Goal: Task Accomplishment & Management: Use online tool/utility

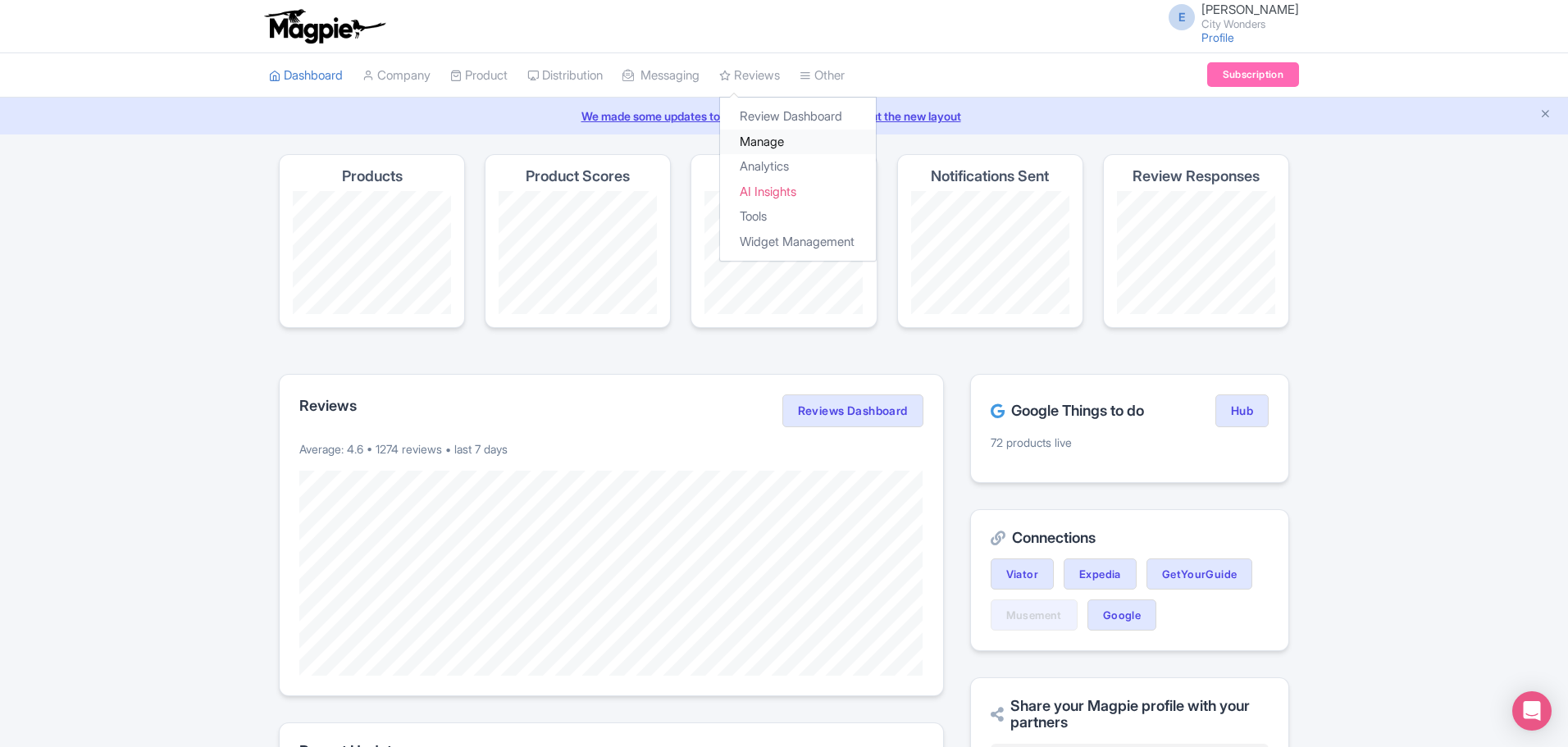
click at [789, 147] on link "Manage" at bounding box center [798, 142] width 156 height 26
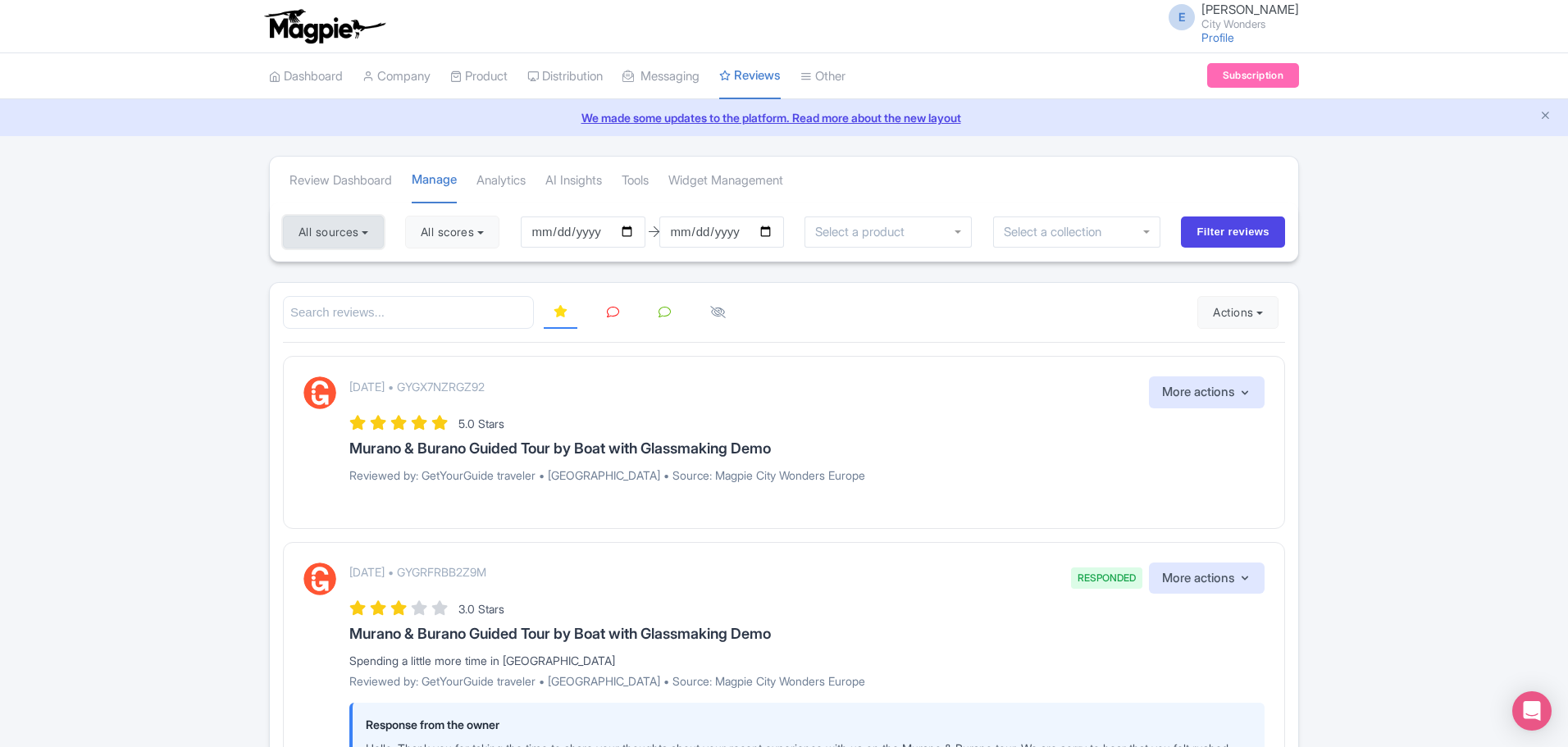
click at [354, 235] on button "All sources" at bounding box center [333, 232] width 101 height 32
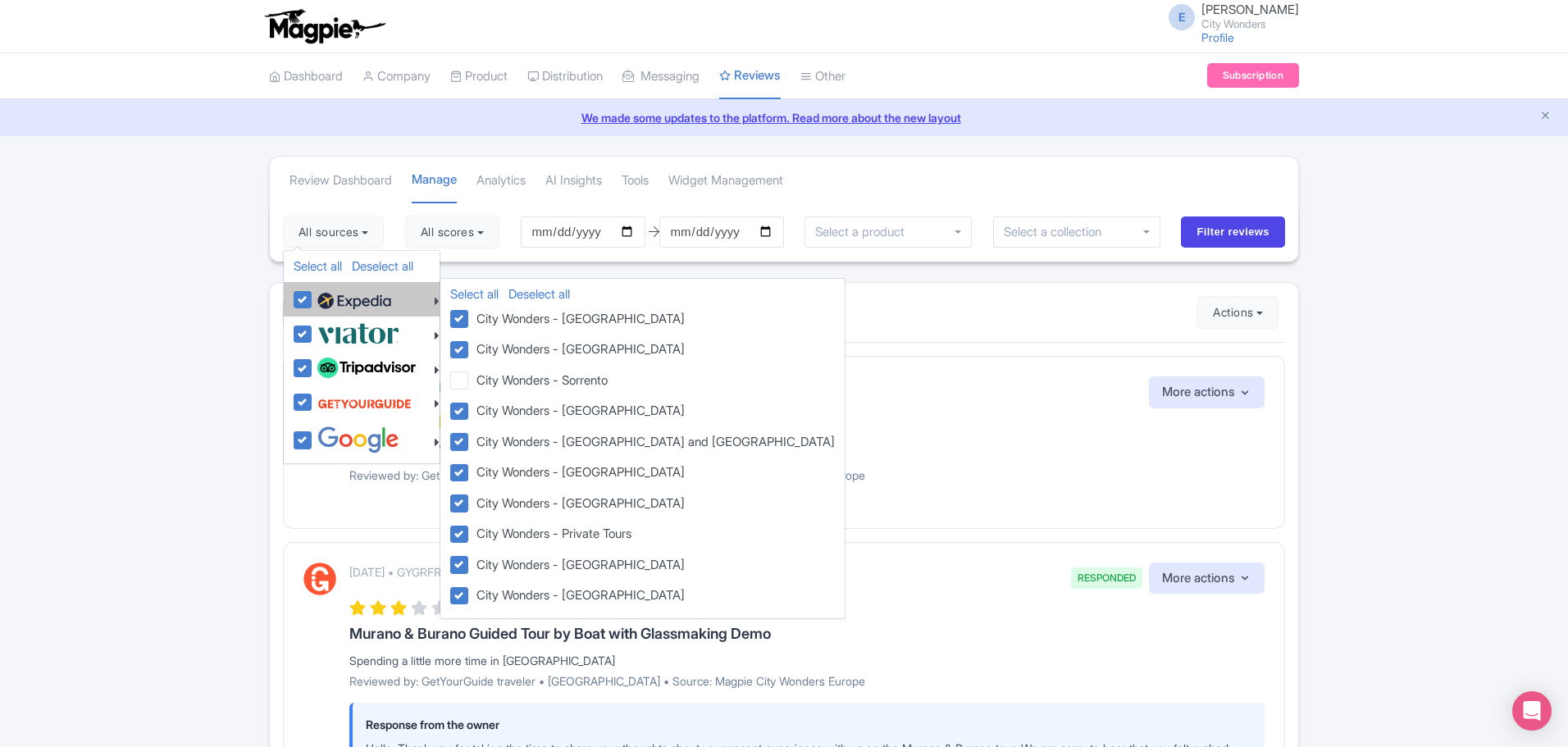
click at [313, 305] on label at bounding box center [352, 299] width 78 height 28
click at [313, 296] on input "checkbox" at bounding box center [318, 290] width 10 height 10
checkbox input "false"
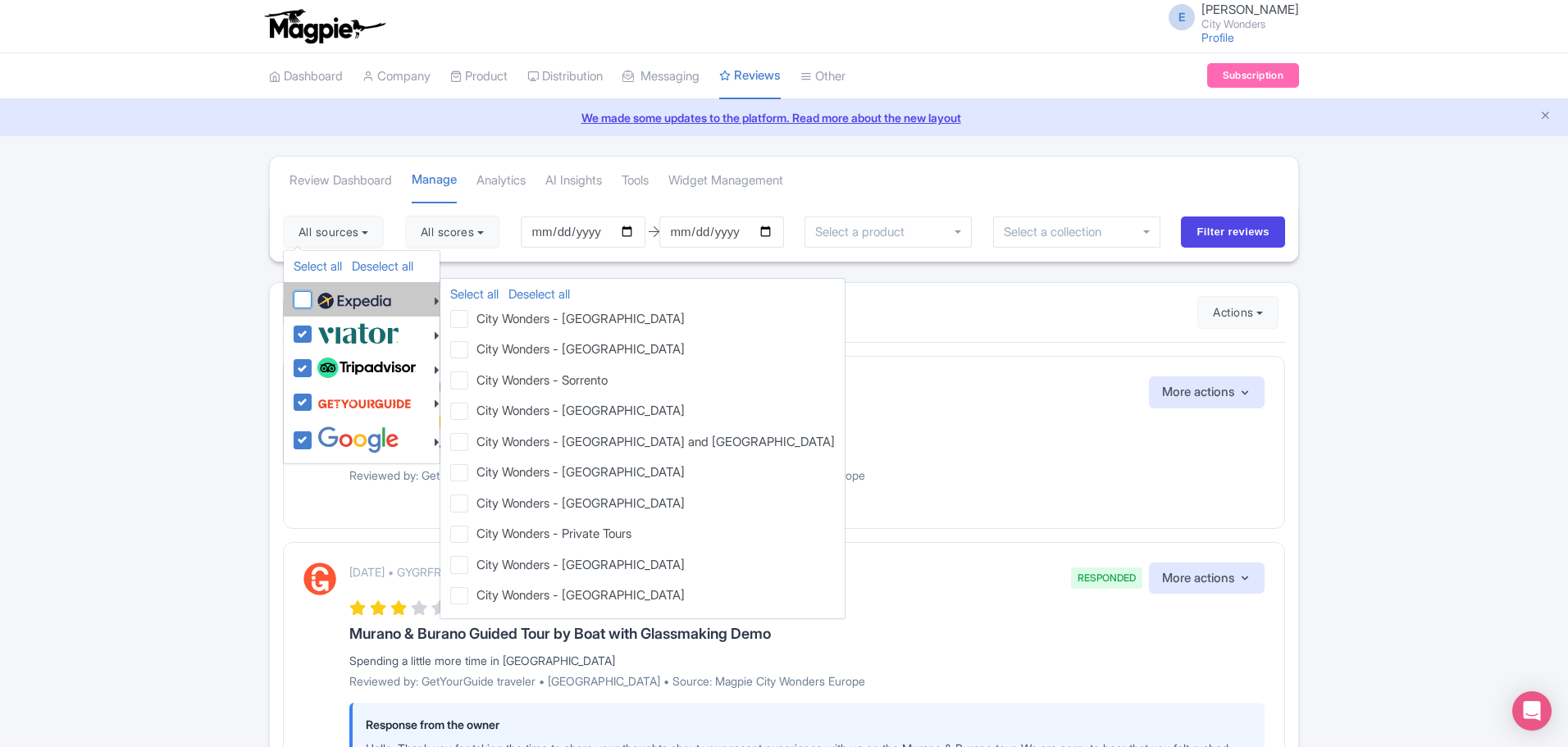
checkbox input "false"
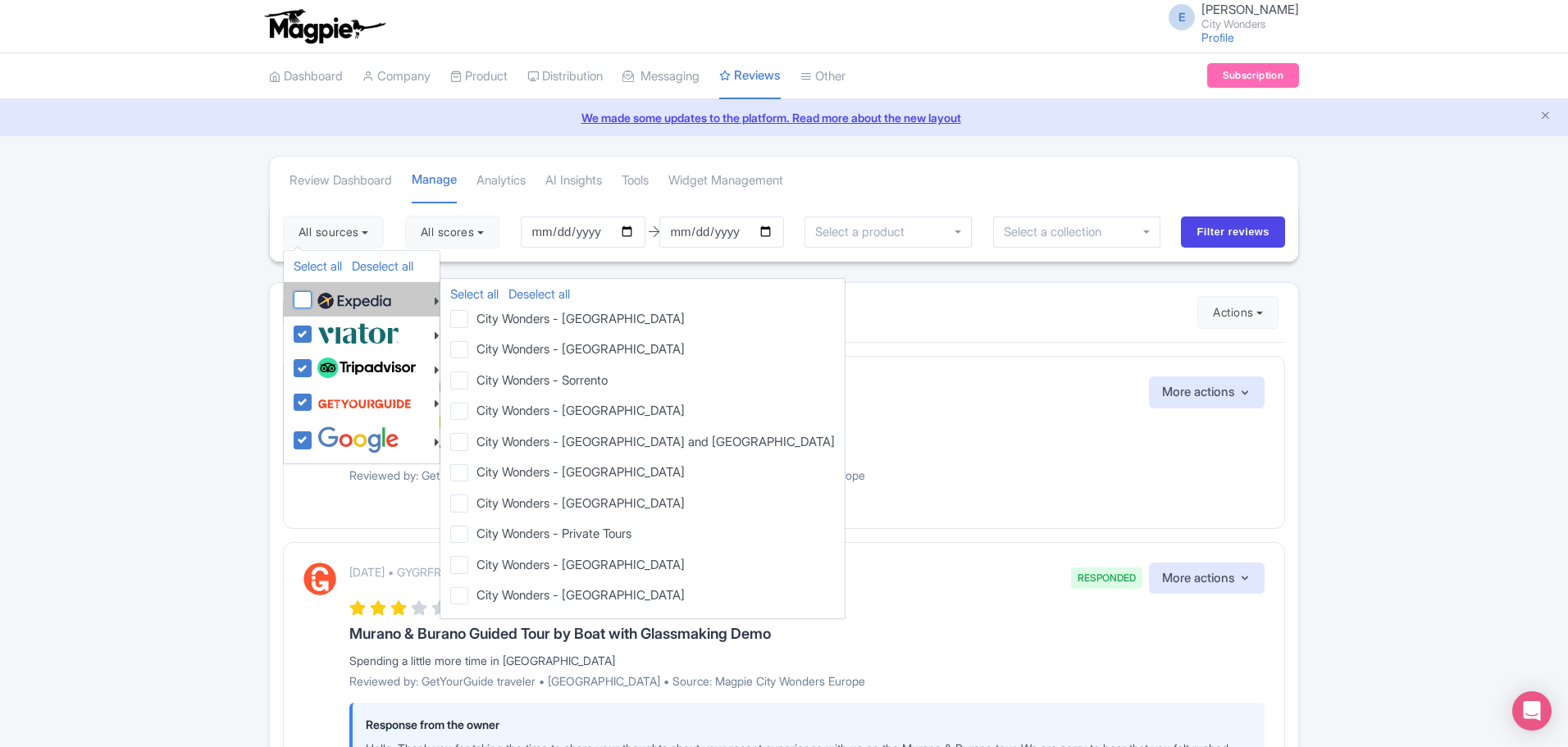
checkbox input "false"
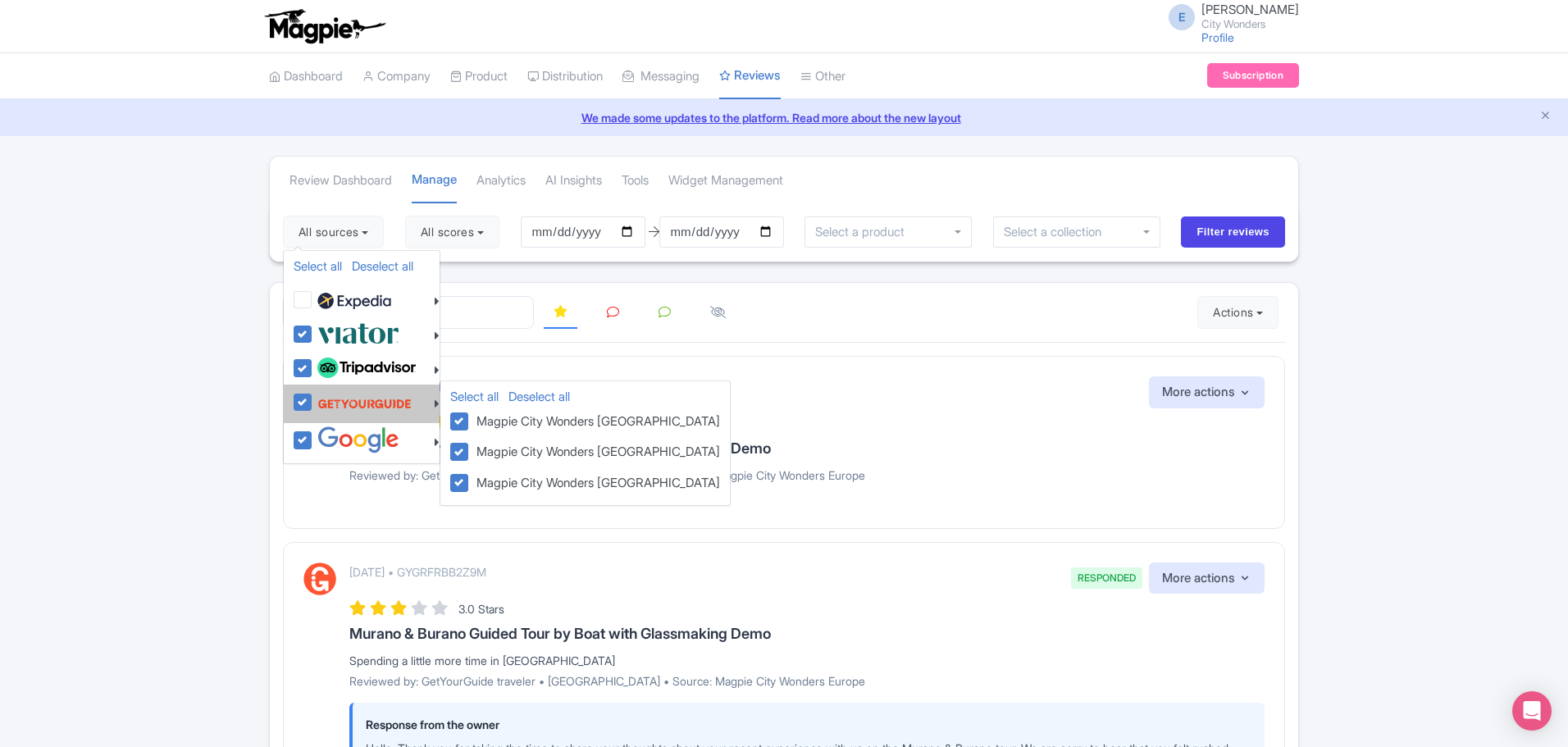
click at [313, 397] on label at bounding box center [362, 403] width 98 height 31
click at [313, 397] on input "checkbox" at bounding box center [318, 392] width 10 height 10
checkbox input "false"
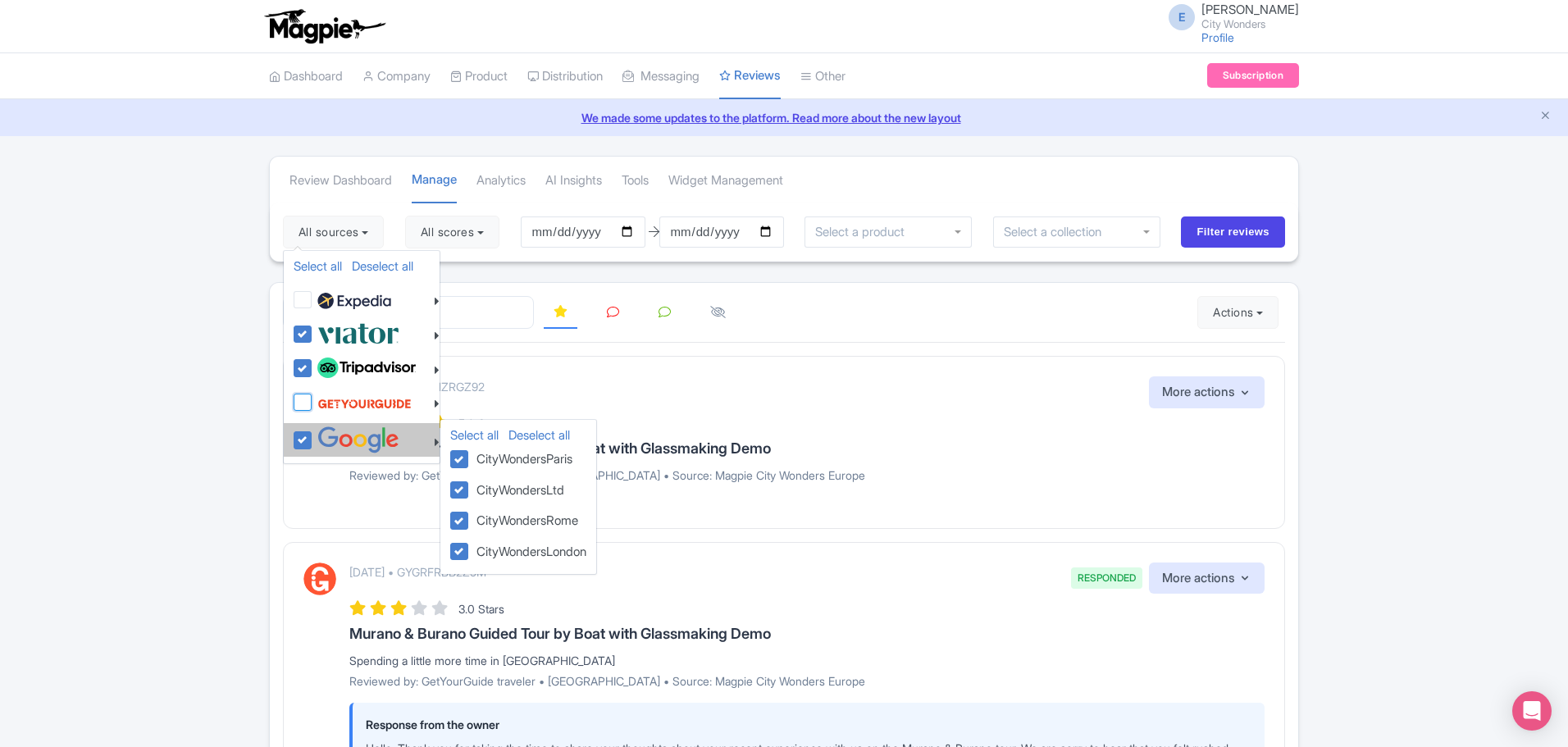
checkbox input "false"
click at [313, 443] on label at bounding box center [356, 440] width 86 height 27
click at [313, 437] on input "checkbox" at bounding box center [318, 431] width 10 height 10
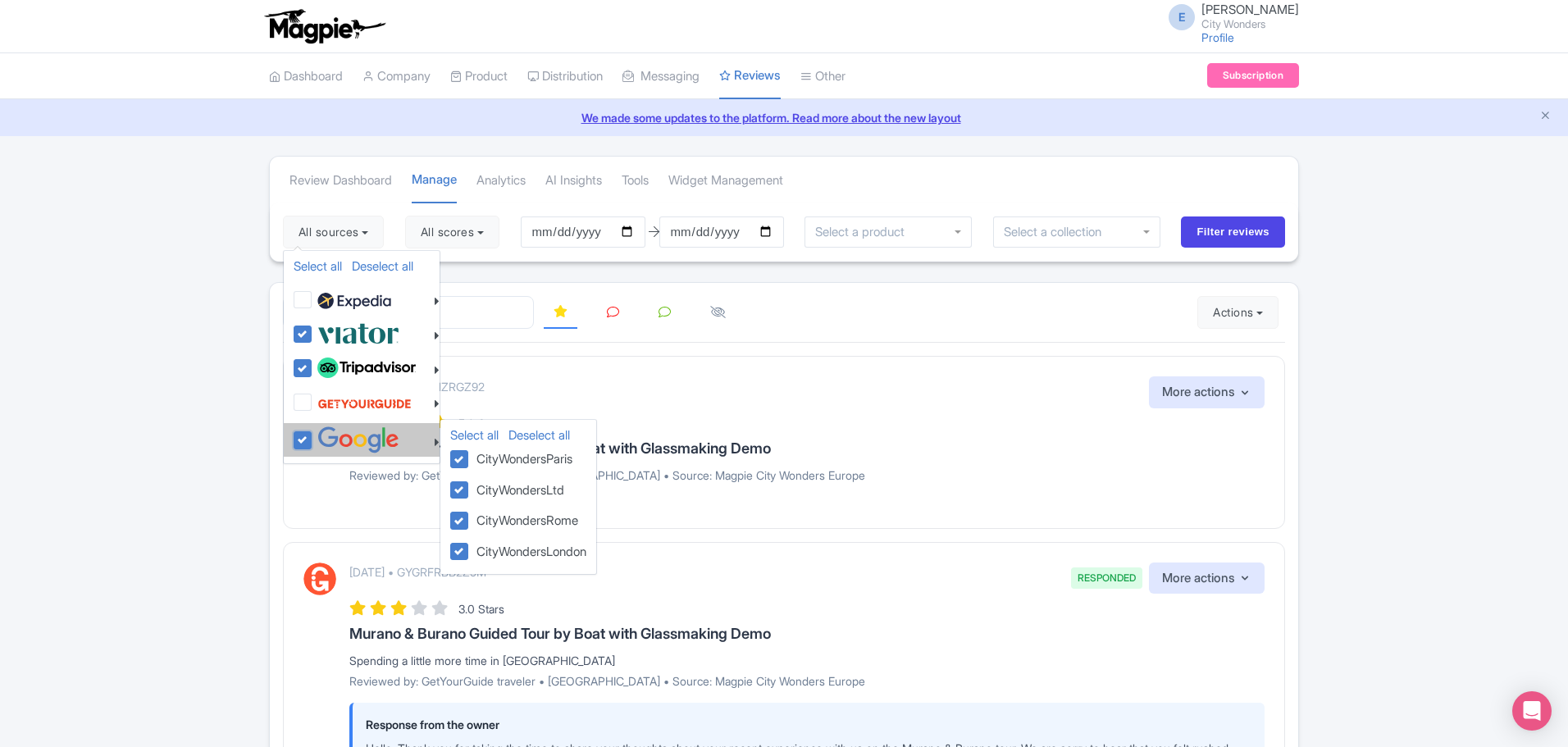
checkbox input "false"
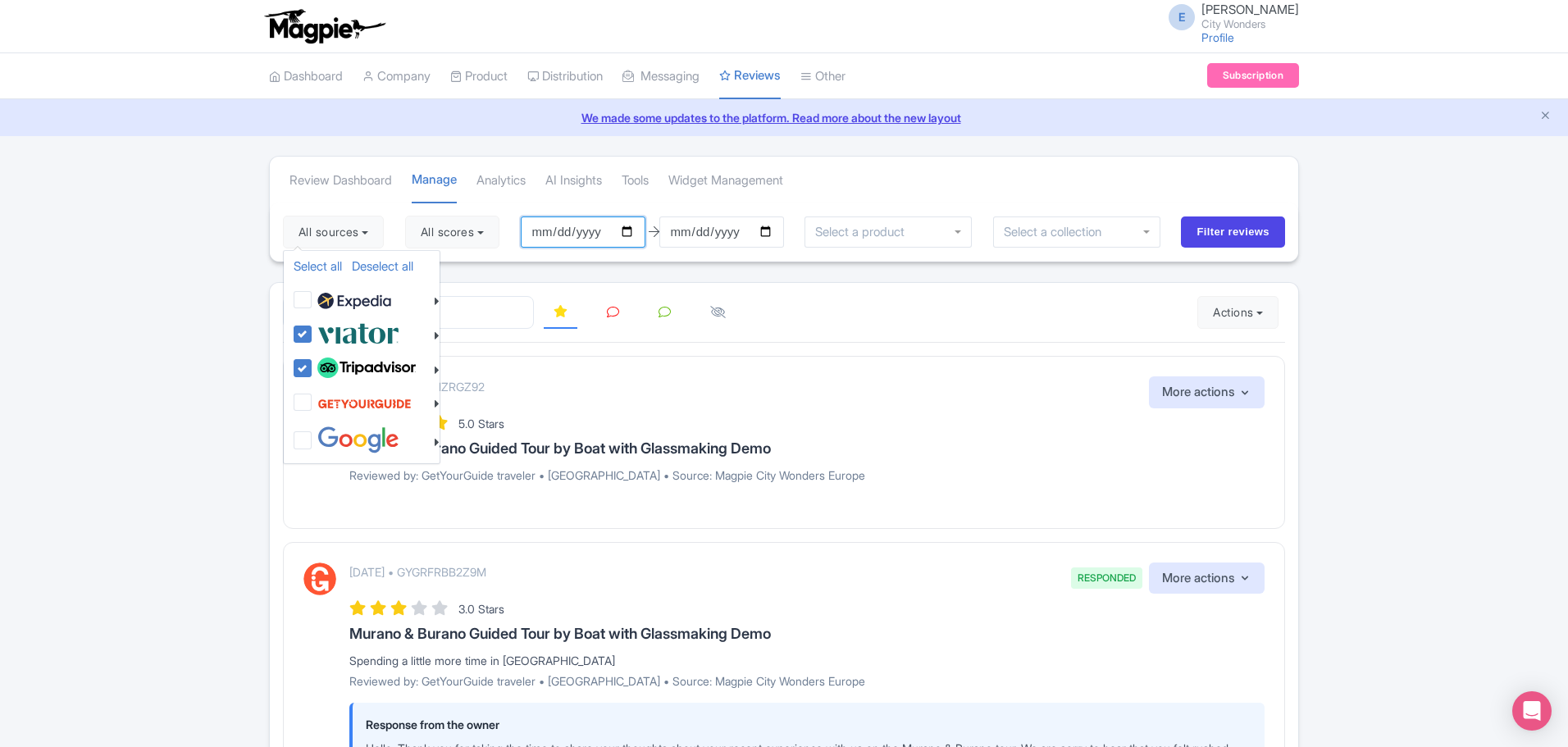
click at [563, 233] on input "2025-06-11" at bounding box center [583, 231] width 125 height 31
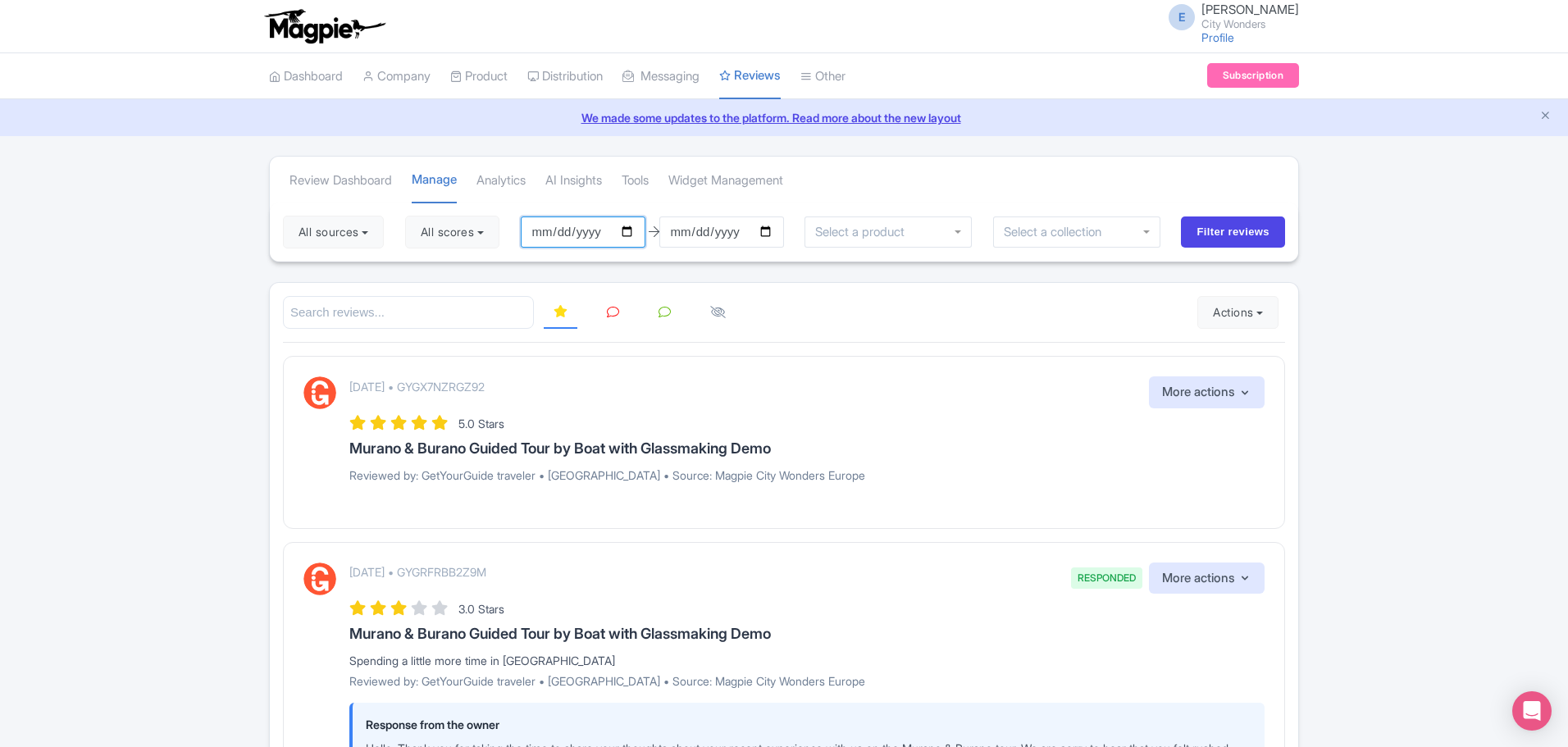
click at [549, 229] on input "2025-06-11" at bounding box center [583, 231] width 125 height 31
click at [629, 229] on input "2025-06-11" at bounding box center [583, 231] width 125 height 31
type input "2025-07-01"
click at [775, 229] on input "2025-09-10" at bounding box center [721, 231] width 125 height 31
type input "[DATE]"
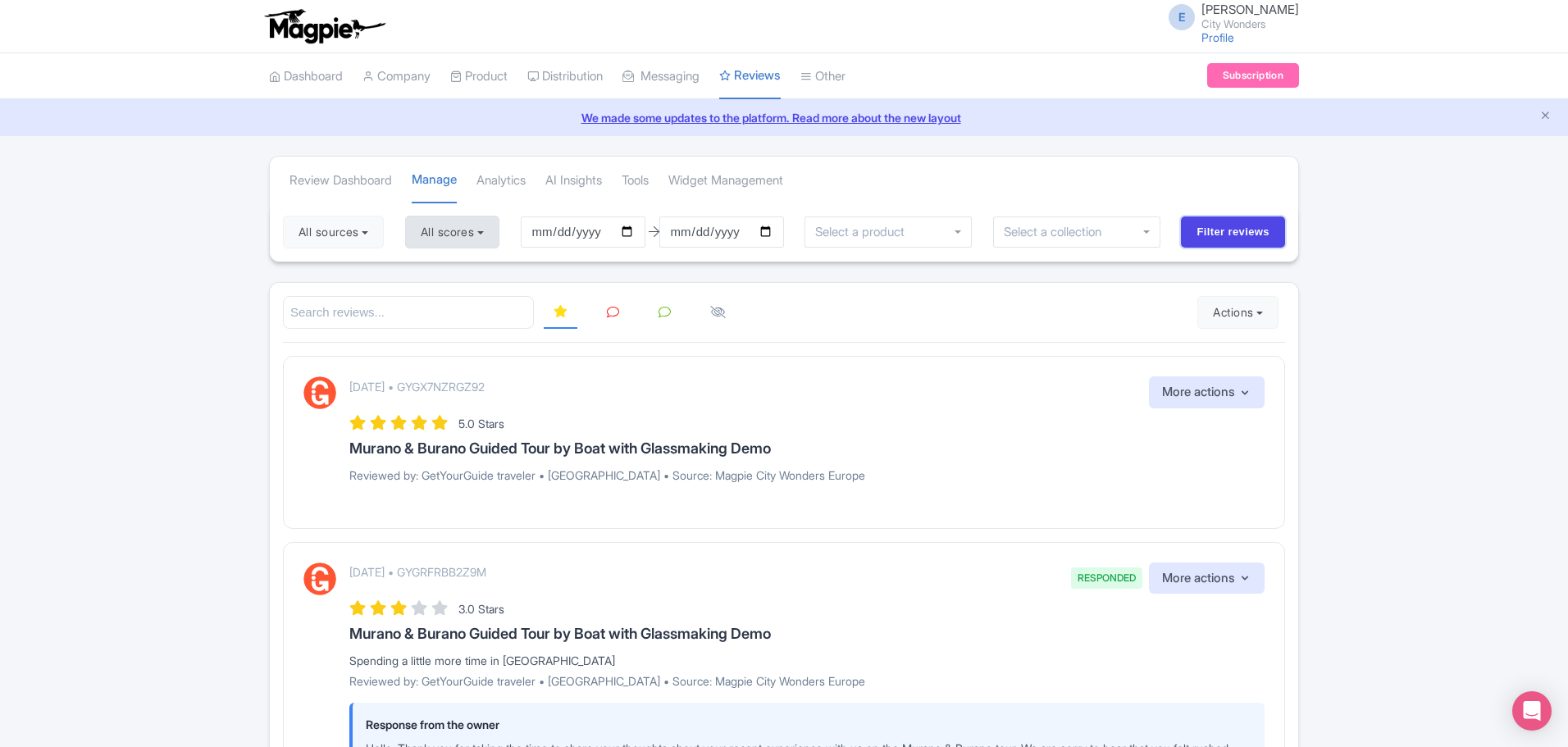
drag, startPoint x: 1208, startPoint y: 238, endPoint x: 436, endPoint y: 233, distance: 772.0
click at [434, 238] on div "All sources Select all Deselect all Select all Deselect all City Wonders - Vati…" at bounding box center [784, 232] width 1028 height 59
click at [453, 222] on button "All scores" at bounding box center [451, 232] width 94 height 32
click at [435, 275] on label "5 stars" at bounding box center [453, 271] width 37 height 19
click at [435, 271] on input "5 stars" at bounding box center [440, 265] width 10 height 10
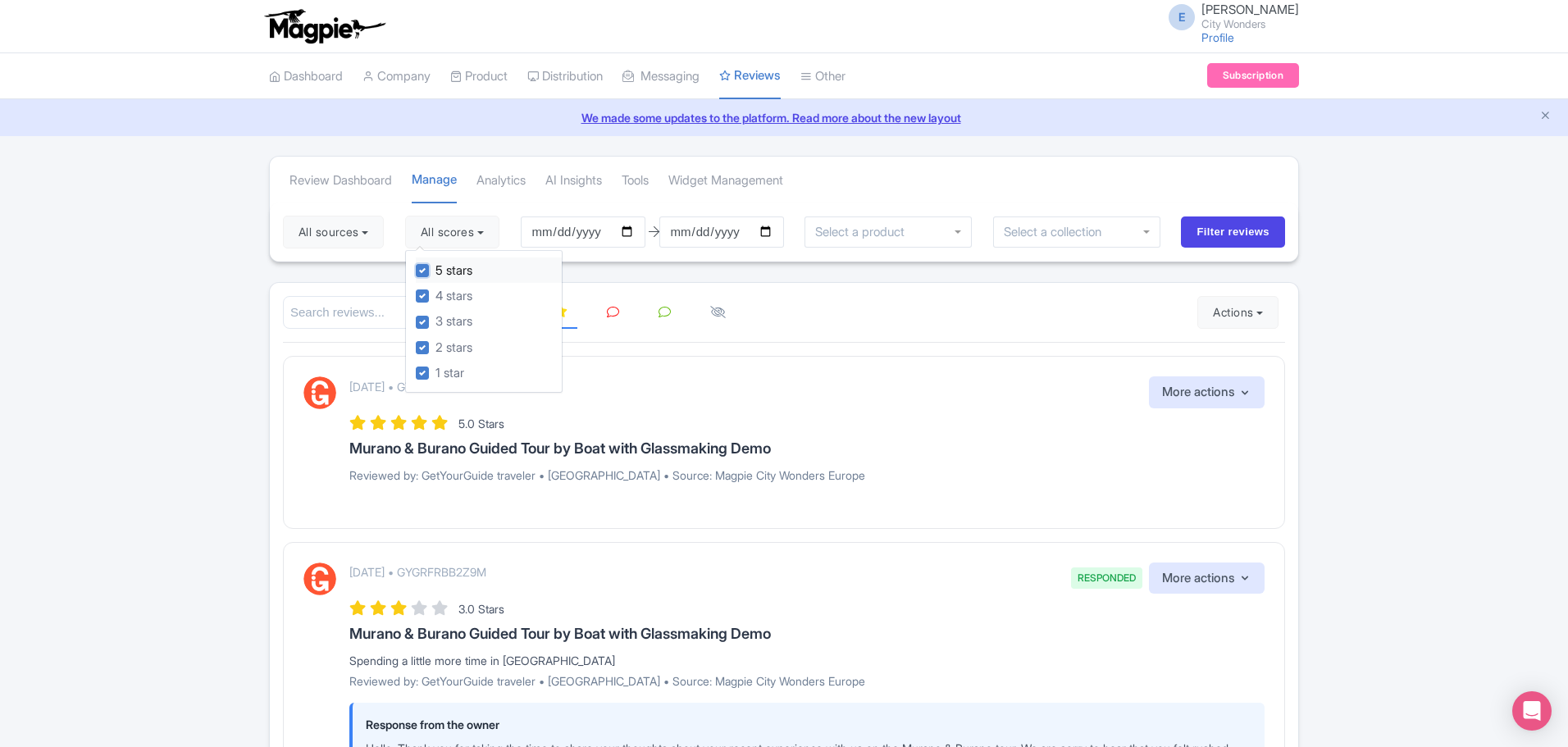
checkbox input "false"
drag, startPoint x: 423, startPoint y: 291, endPoint x: 420, endPoint y: 312, distance: 21.2
click at [435, 292] on label "4 stars" at bounding box center [453, 296] width 37 height 19
click at [435, 292] on input "4 stars" at bounding box center [440, 291] width 10 height 10
checkbox input "false"
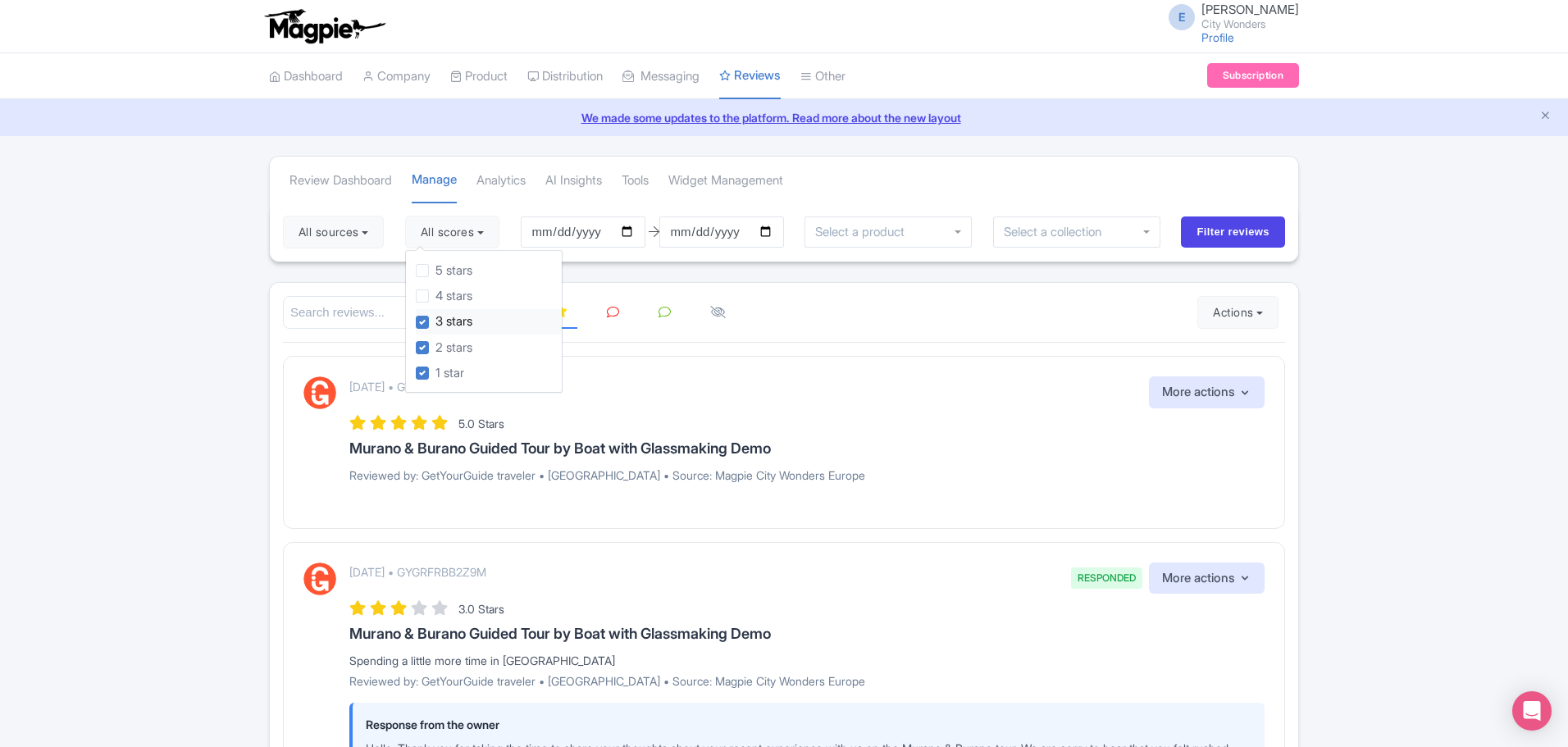
drag, startPoint x: 420, startPoint y: 322, endPoint x: 423, endPoint y: 339, distance: 17.3
click at [435, 323] on label "3 stars" at bounding box center [453, 322] width 37 height 19
click at [435, 323] on input "3 stars" at bounding box center [440, 317] width 10 height 10
checkbox input "false"
click at [425, 340] on div "2 stars" at bounding box center [488, 346] width 146 height 26
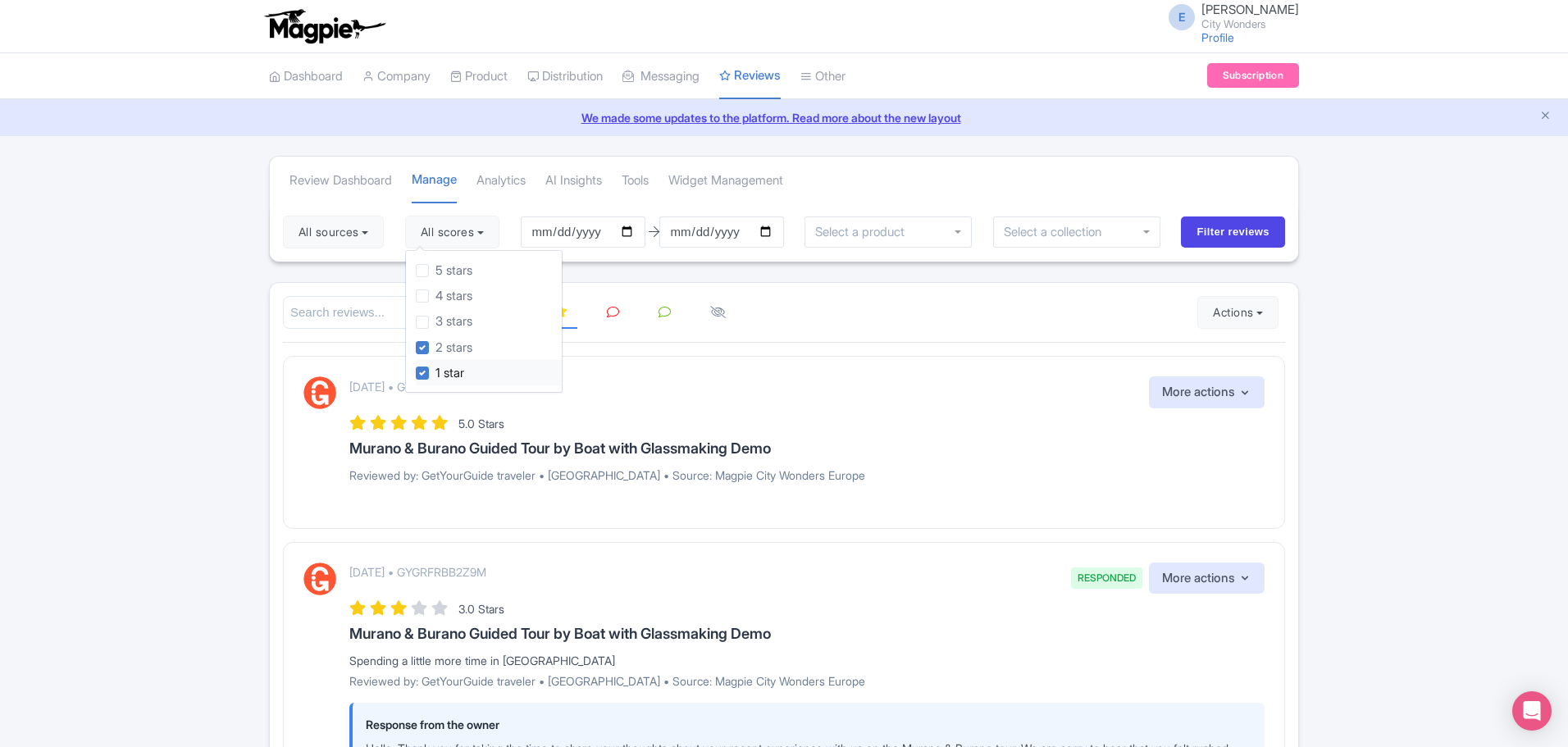
click at [435, 378] on label "1 star" at bounding box center [449, 373] width 29 height 19
click at [435, 374] on input "1 star" at bounding box center [440, 368] width 10 height 10
checkbox input "false"
click at [435, 348] on label "2 stars" at bounding box center [453, 348] width 37 height 19
click at [435, 348] on input "2 stars" at bounding box center [440, 343] width 10 height 10
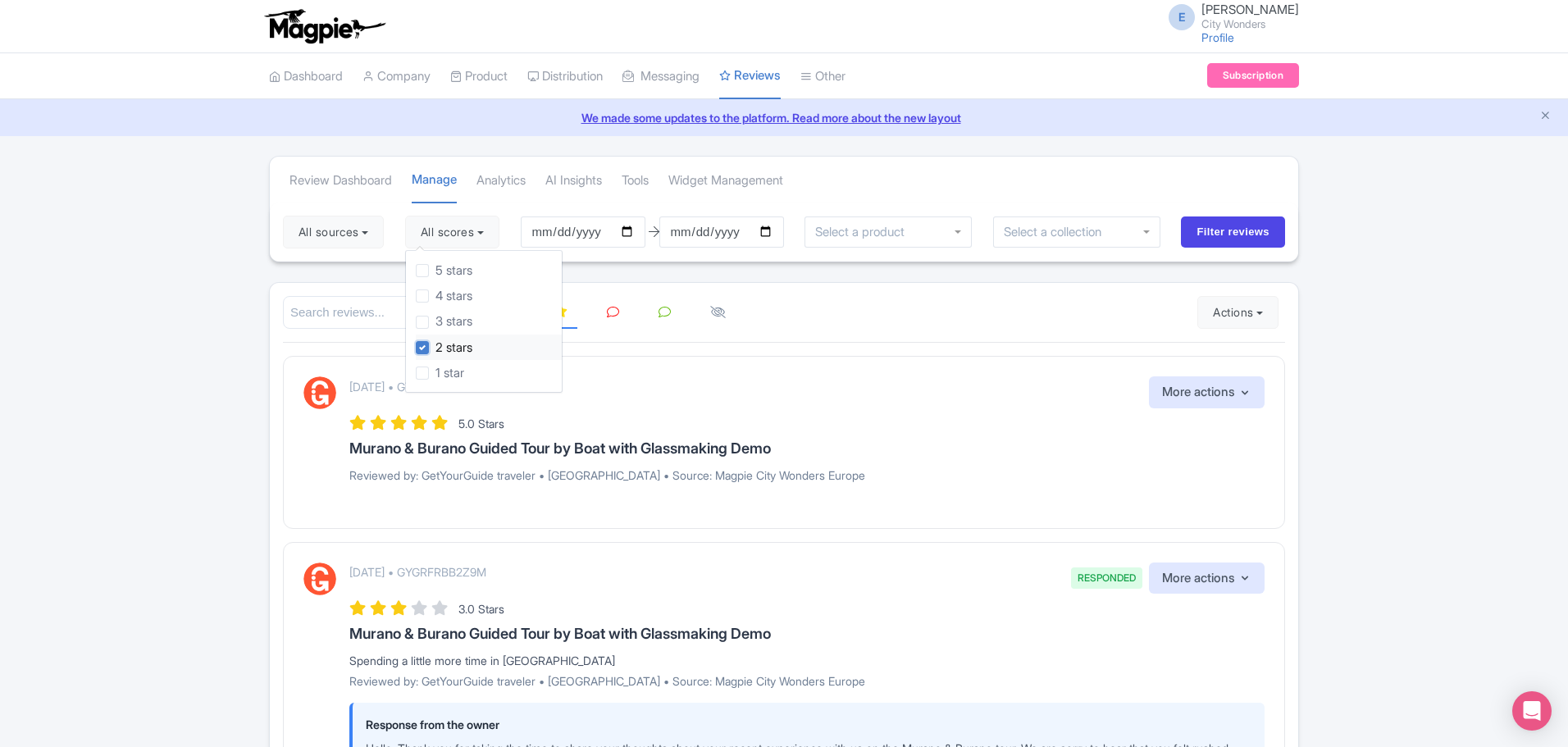
checkbox input "false"
click at [435, 271] on label "5 stars" at bounding box center [453, 271] width 37 height 19
click at [435, 271] on input "5 stars" at bounding box center [440, 265] width 10 height 10
checkbox input "true"
click at [861, 234] on input "select-one" at bounding box center [863, 232] width 98 height 15
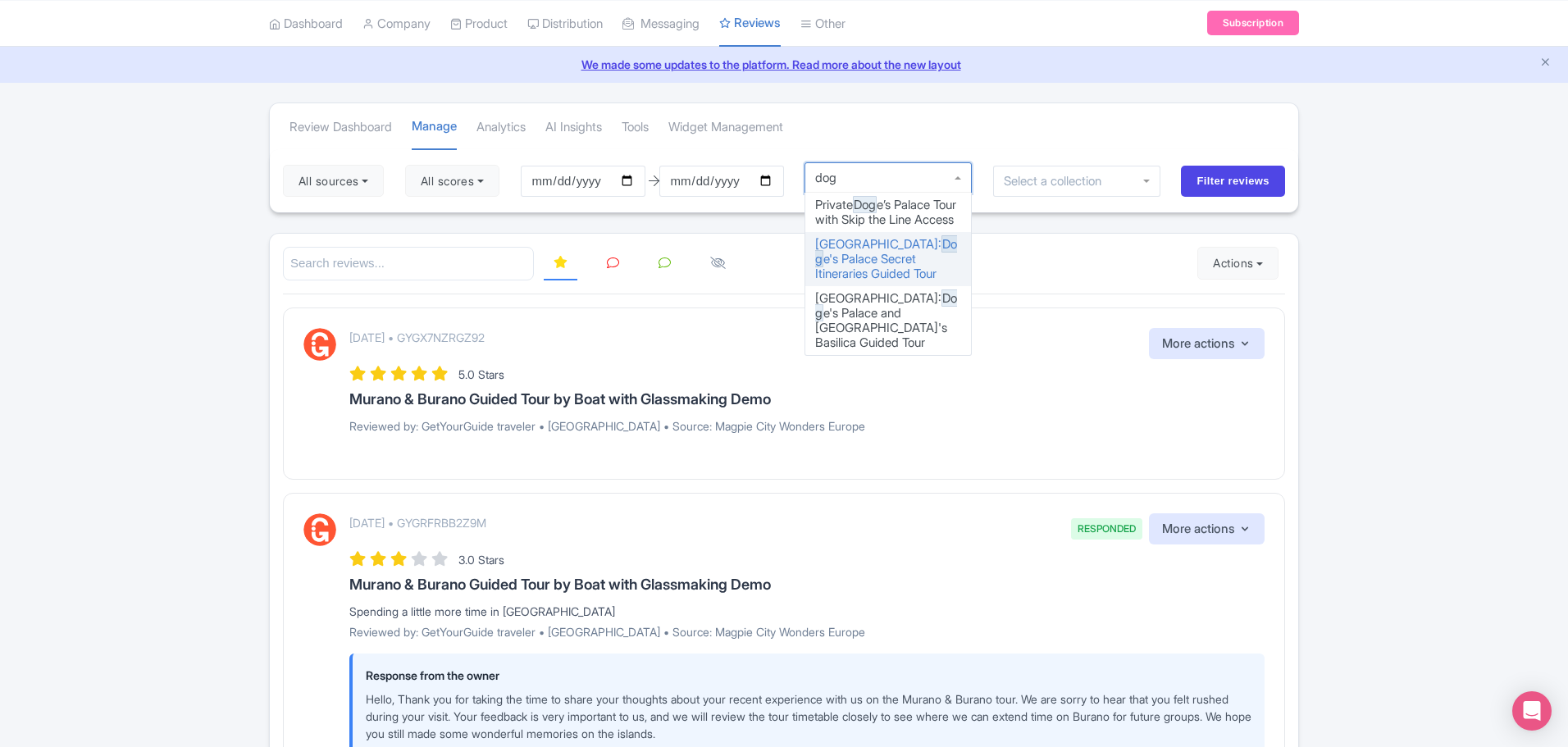
scroll to position [82, 0]
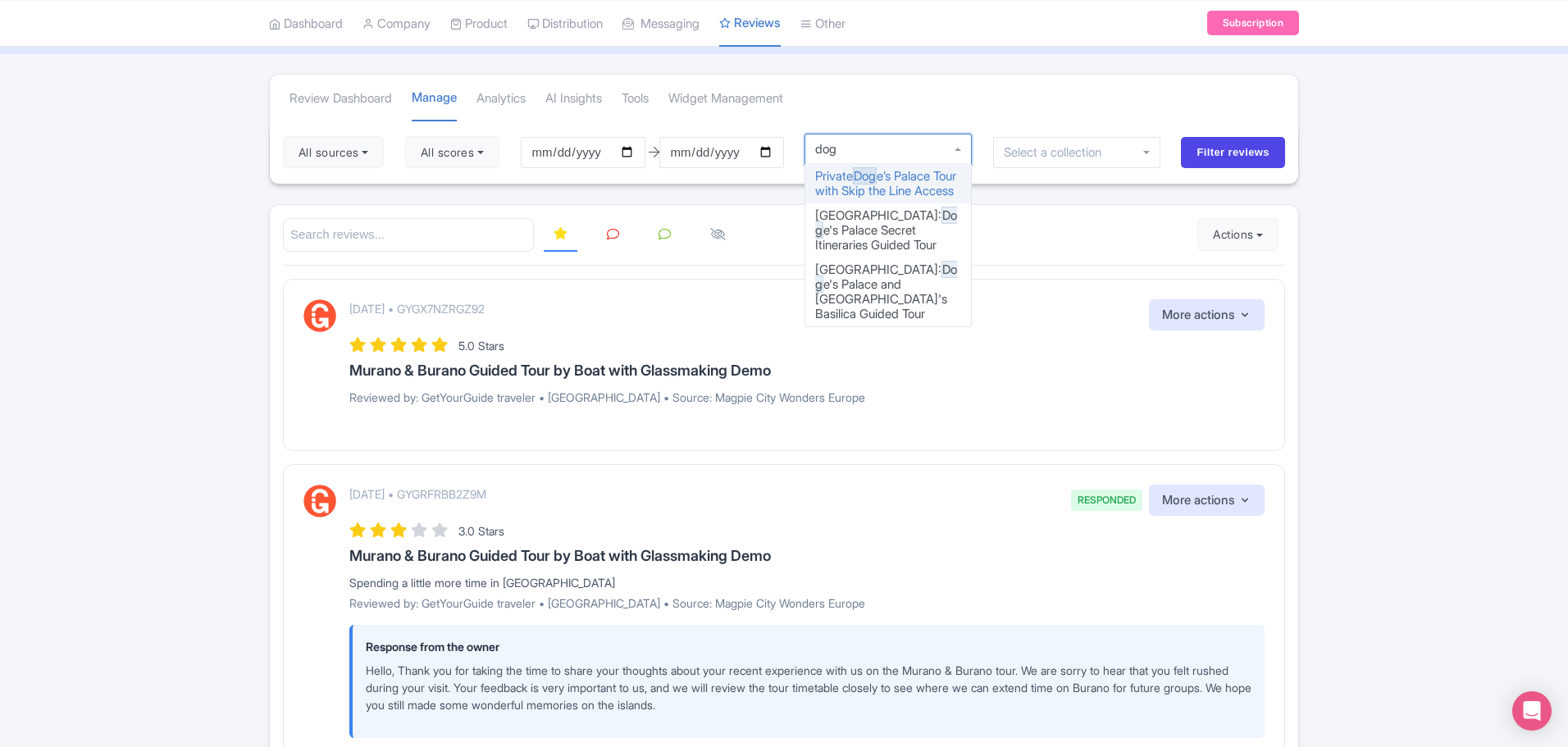
click at [829, 150] on input "select-one" at bounding box center [827, 149] width 26 height 15
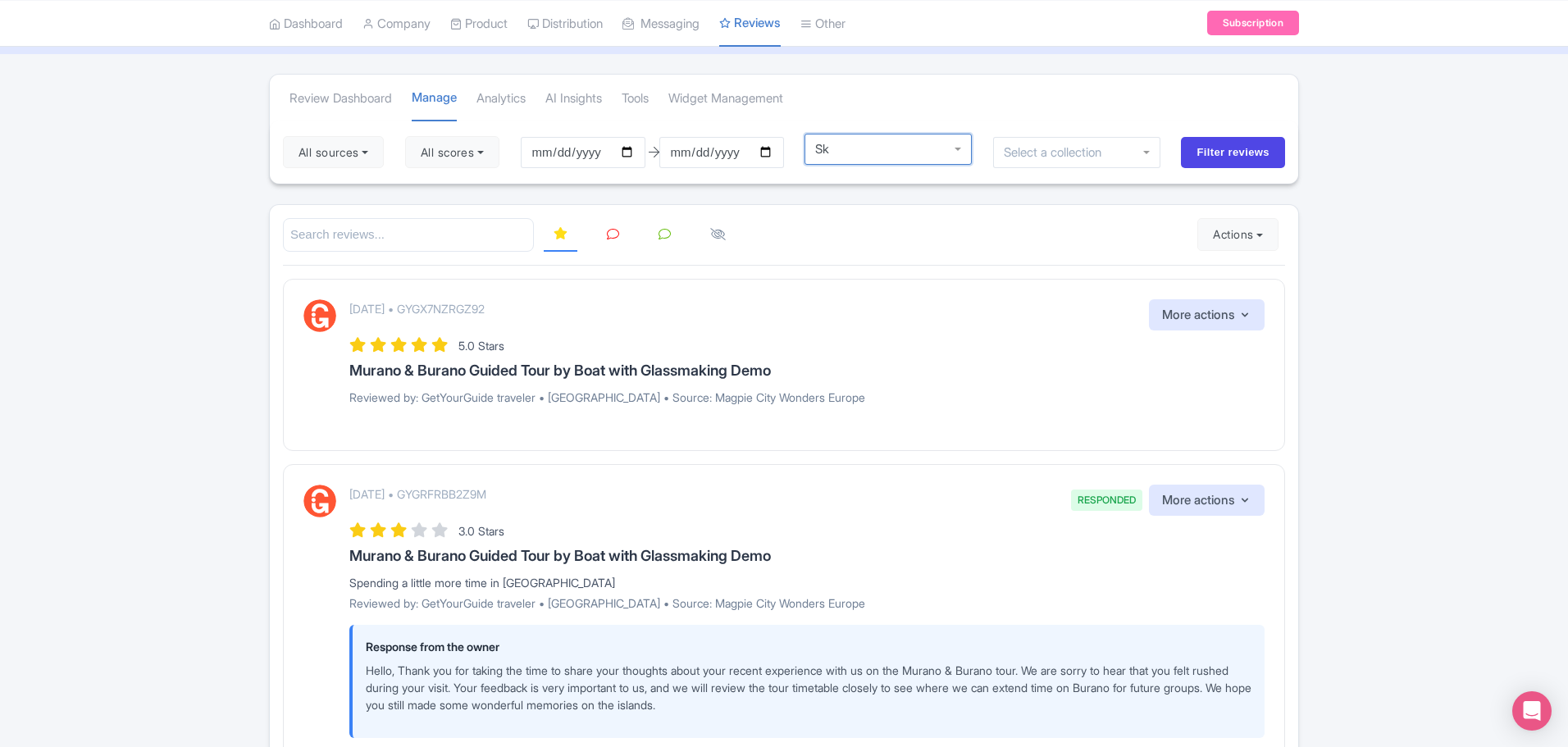
type input "S"
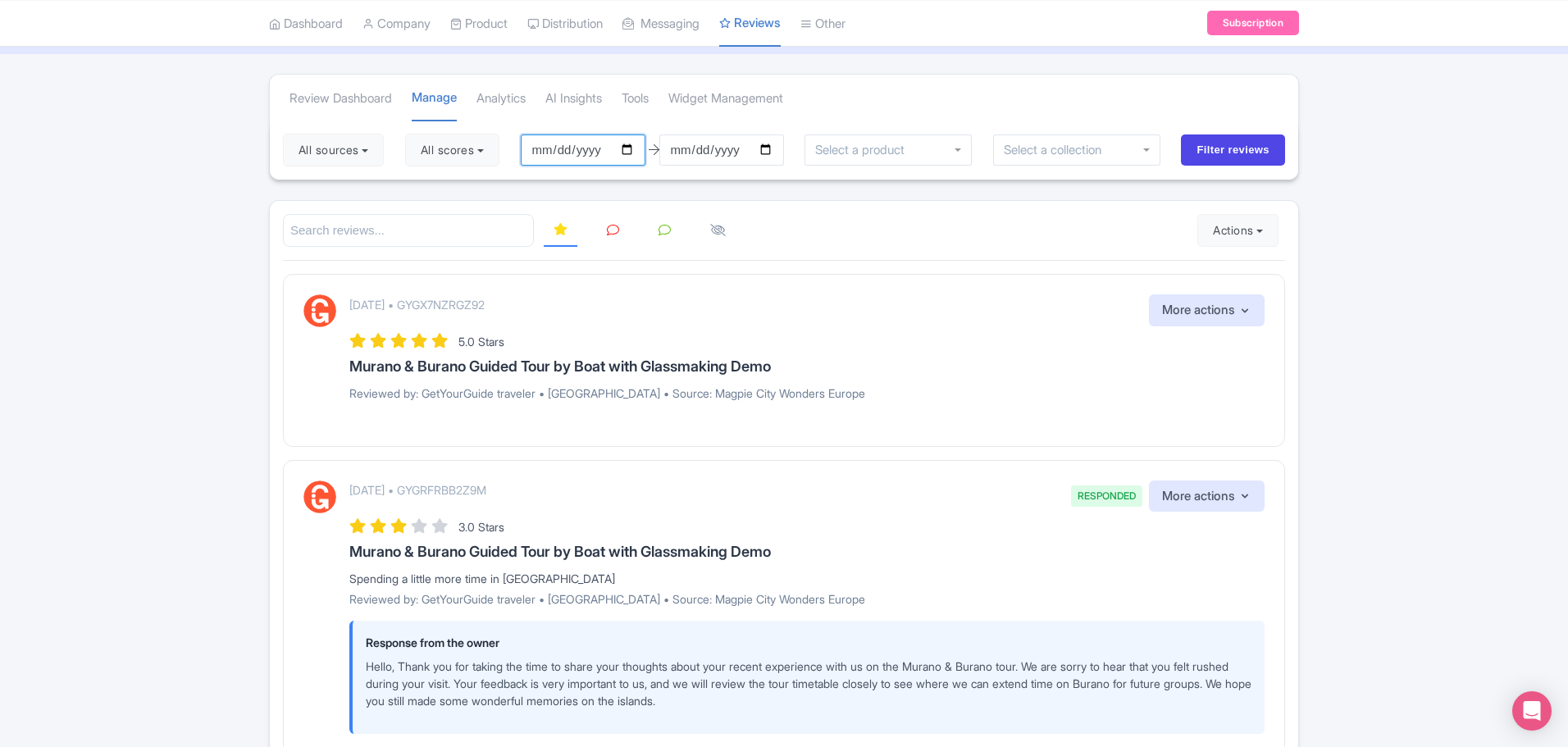
click at [635, 146] on input "2025-07-01" at bounding box center [583, 149] width 125 height 31
type input "[DATE]"
click at [829, 153] on input "select-one" at bounding box center [863, 150] width 98 height 15
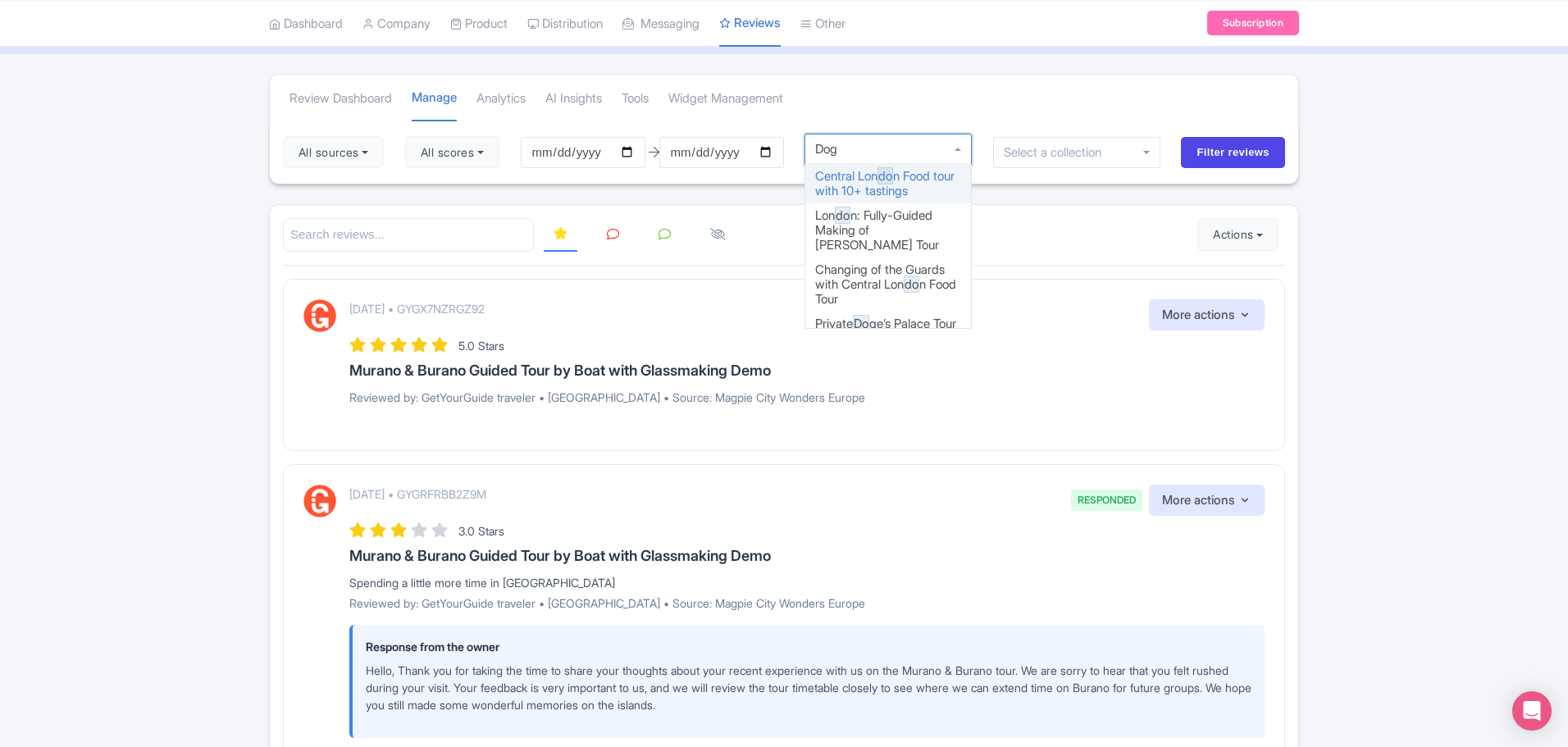
type input "Doge"
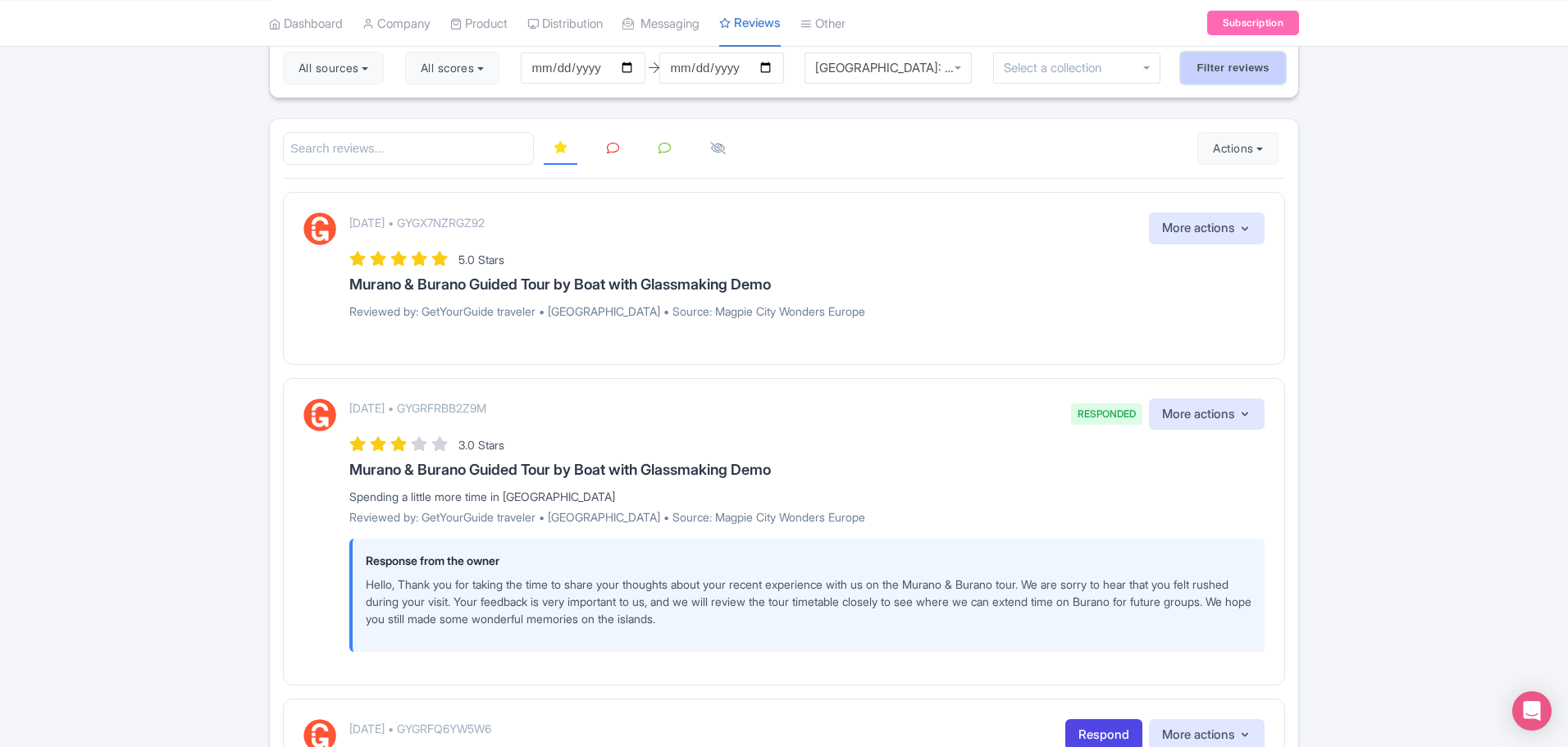
click at [1217, 71] on input "Filter reviews" at bounding box center [1232, 68] width 104 height 31
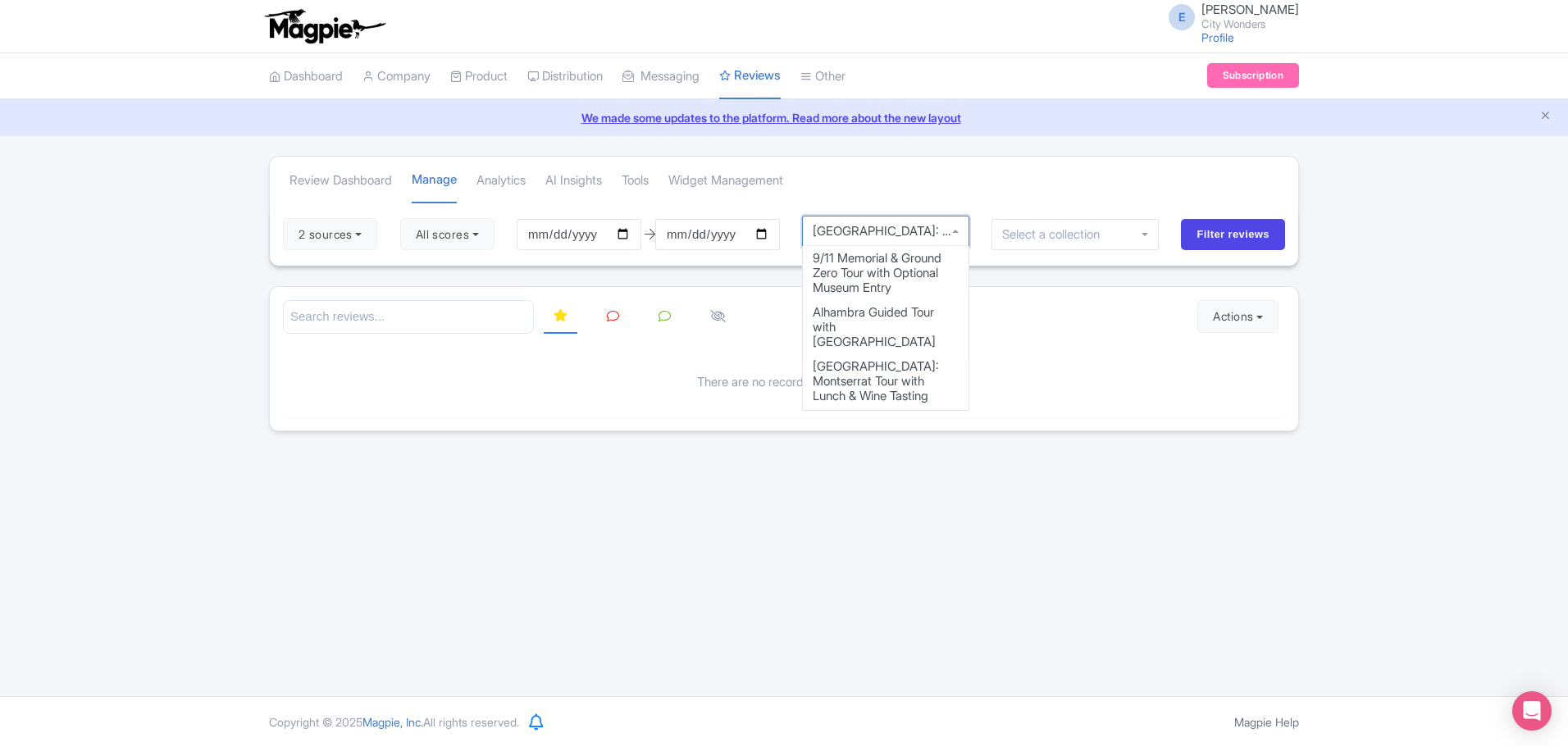
scroll to position [10, 0]
click at [872, 236] on div "Venice: Doge's Palace and St. Mark's Basilica Guided Tour" at bounding box center [885, 231] width 168 height 31
click at [438, 231] on button "All scores" at bounding box center [447, 234] width 94 height 32
click at [860, 235] on div "[GEOGRAPHIC_DATA]: Doge's Palace and [GEOGRAPHIC_DATA]'s Basilica Guided Tour" at bounding box center [885, 231] width 168 height 31
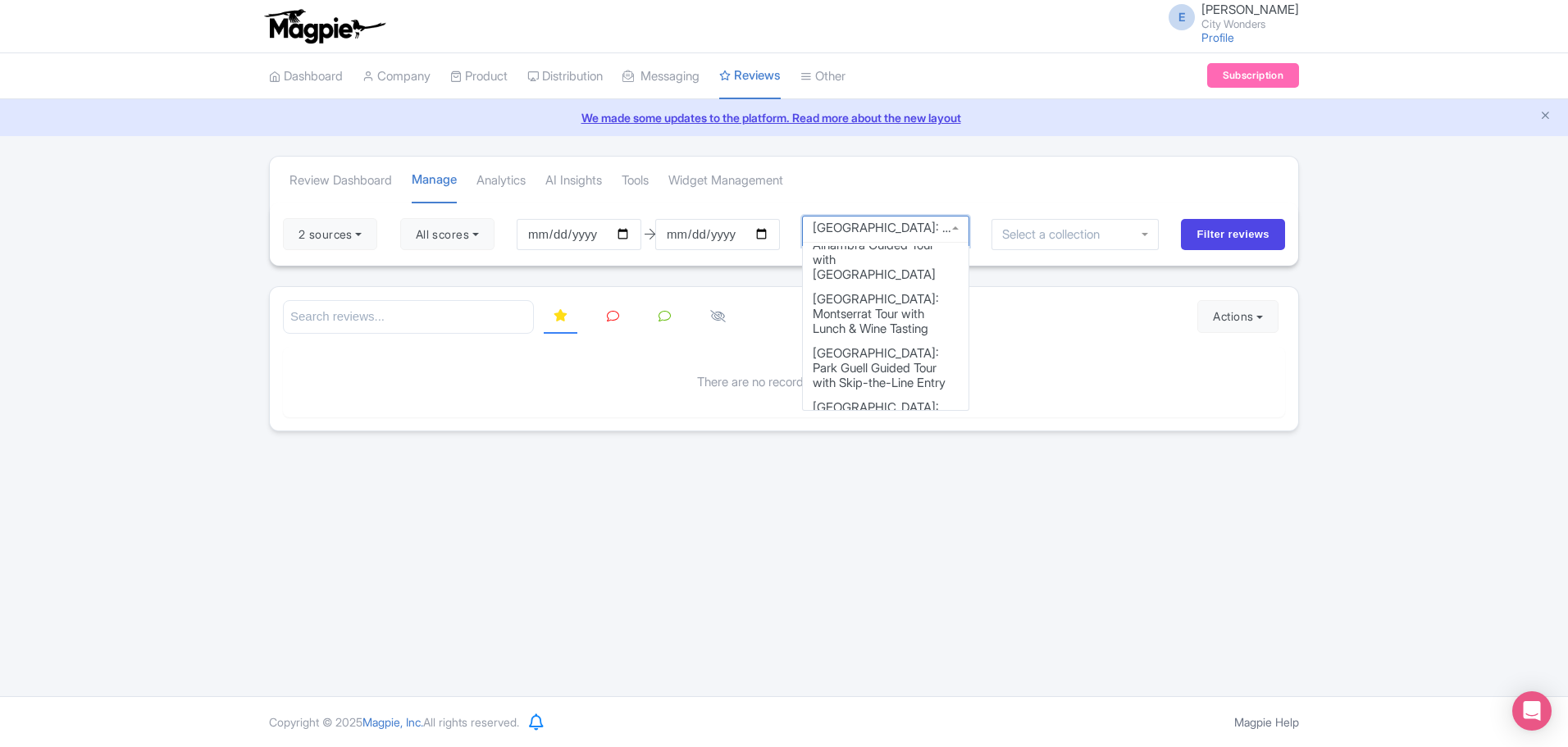
scroll to position [0, 0]
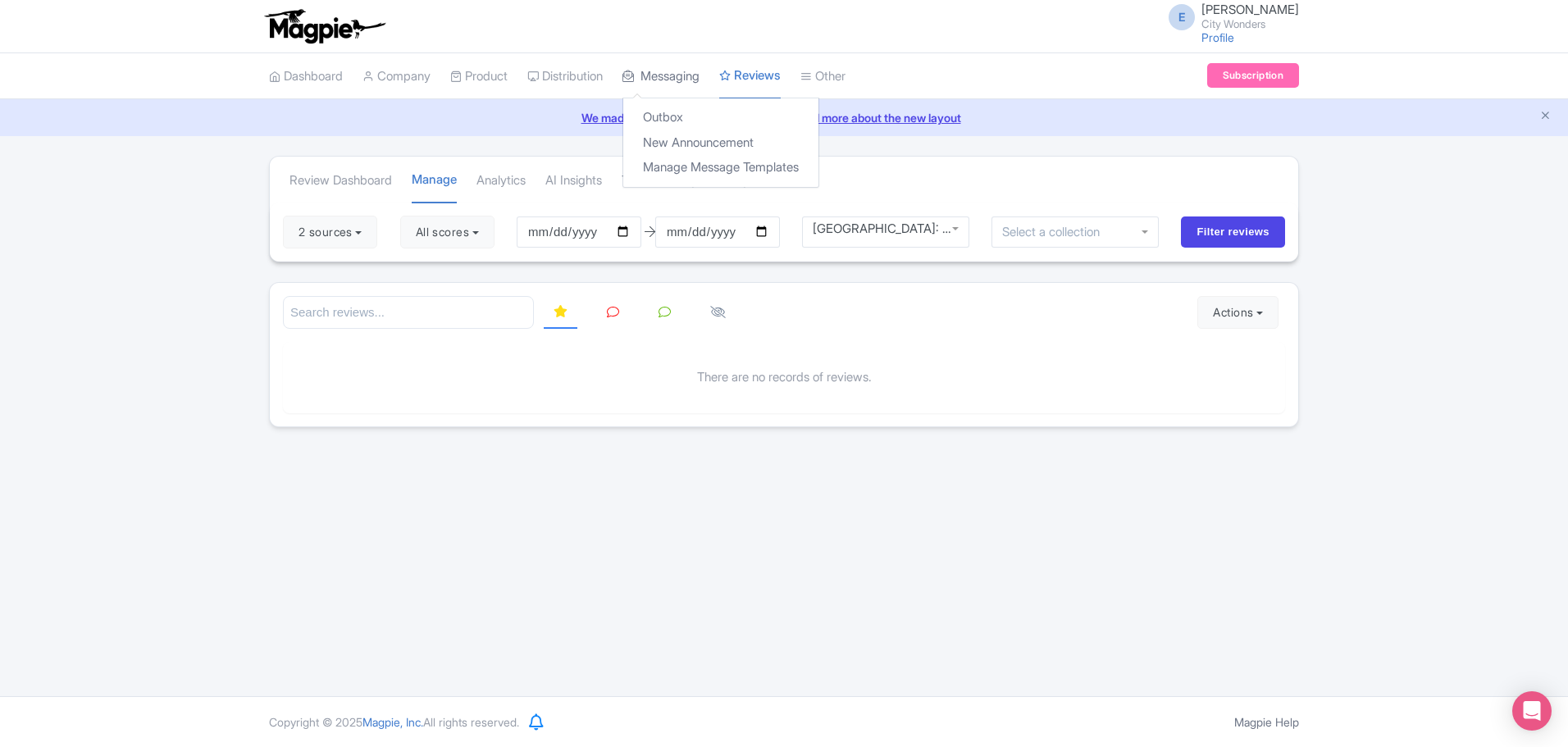
click at [671, 68] on link "Messaging" at bounding box center [661, 76] width 77 height 45
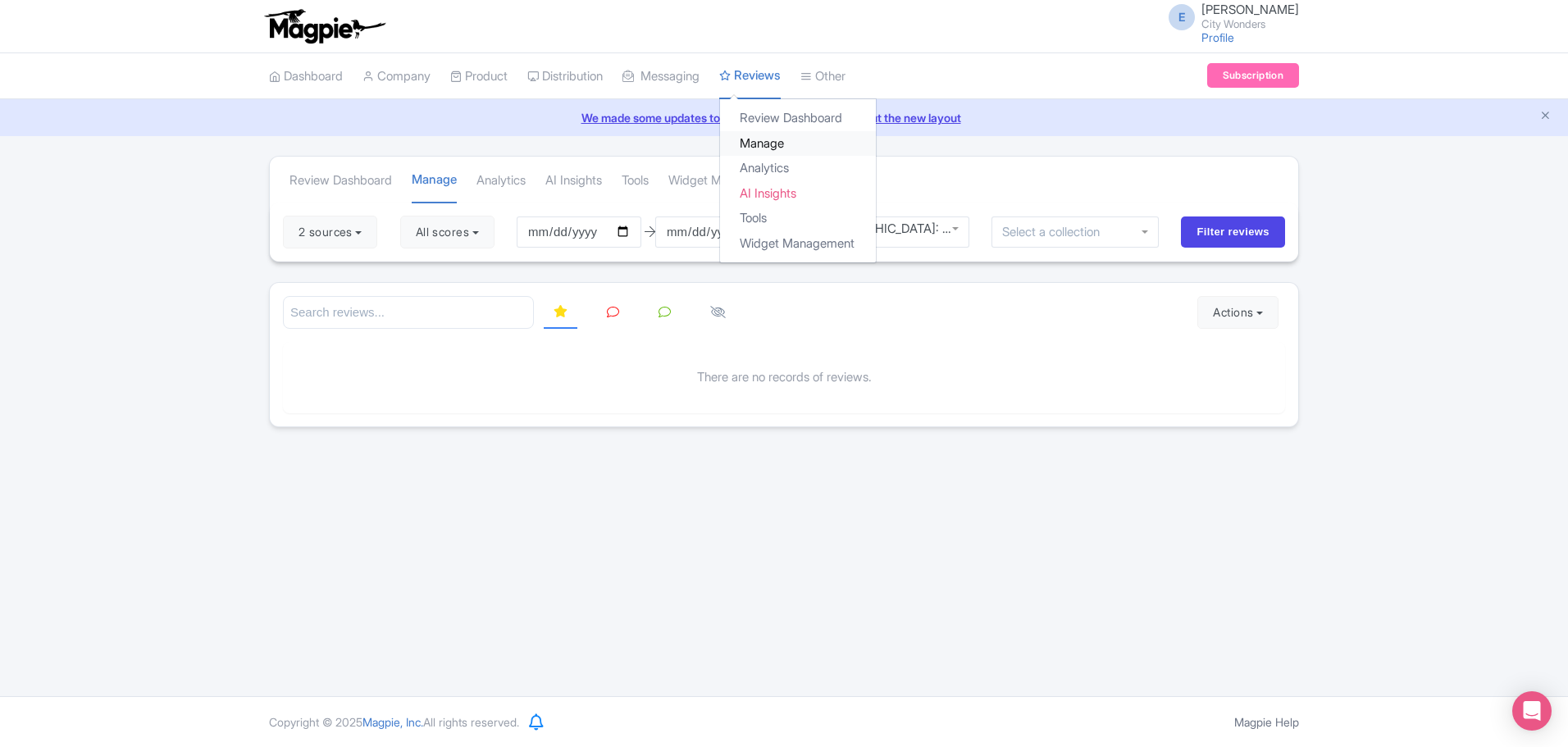
click at [778, 145] on link "Manage" at bounding box center [798, 144] width 156 height 26
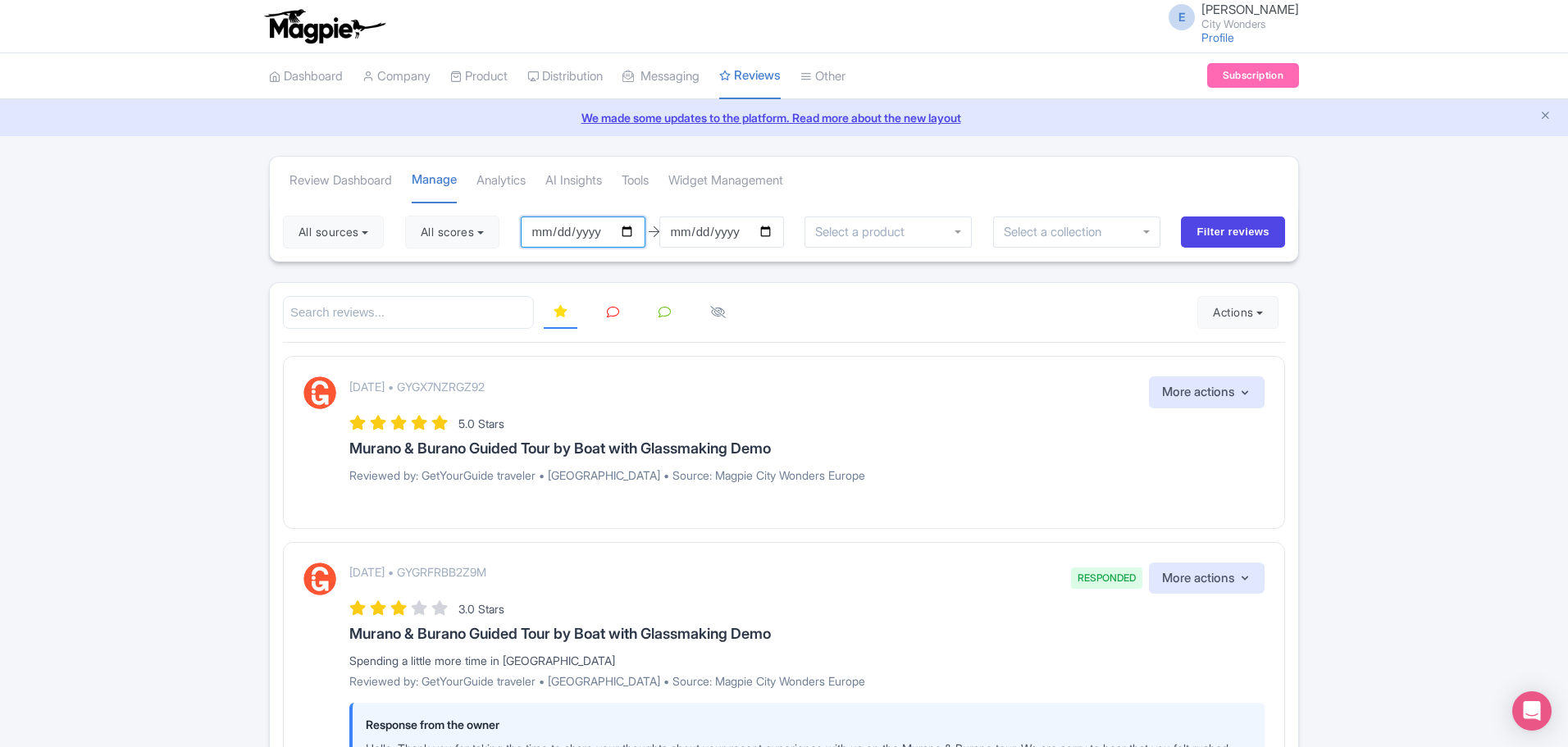
click at [547, 227] on input "[DATE]" at bounding box center [583, 231] width 125 height 31
click at [632, 230] on input "[DATE]" at bounding box center [583, 231] width 125 height 31
type input "[DATE]"
click at [774, 226] on input "[DATE]" at bounding box center [721, 231] width 125 height 31
type input "[DATE]"
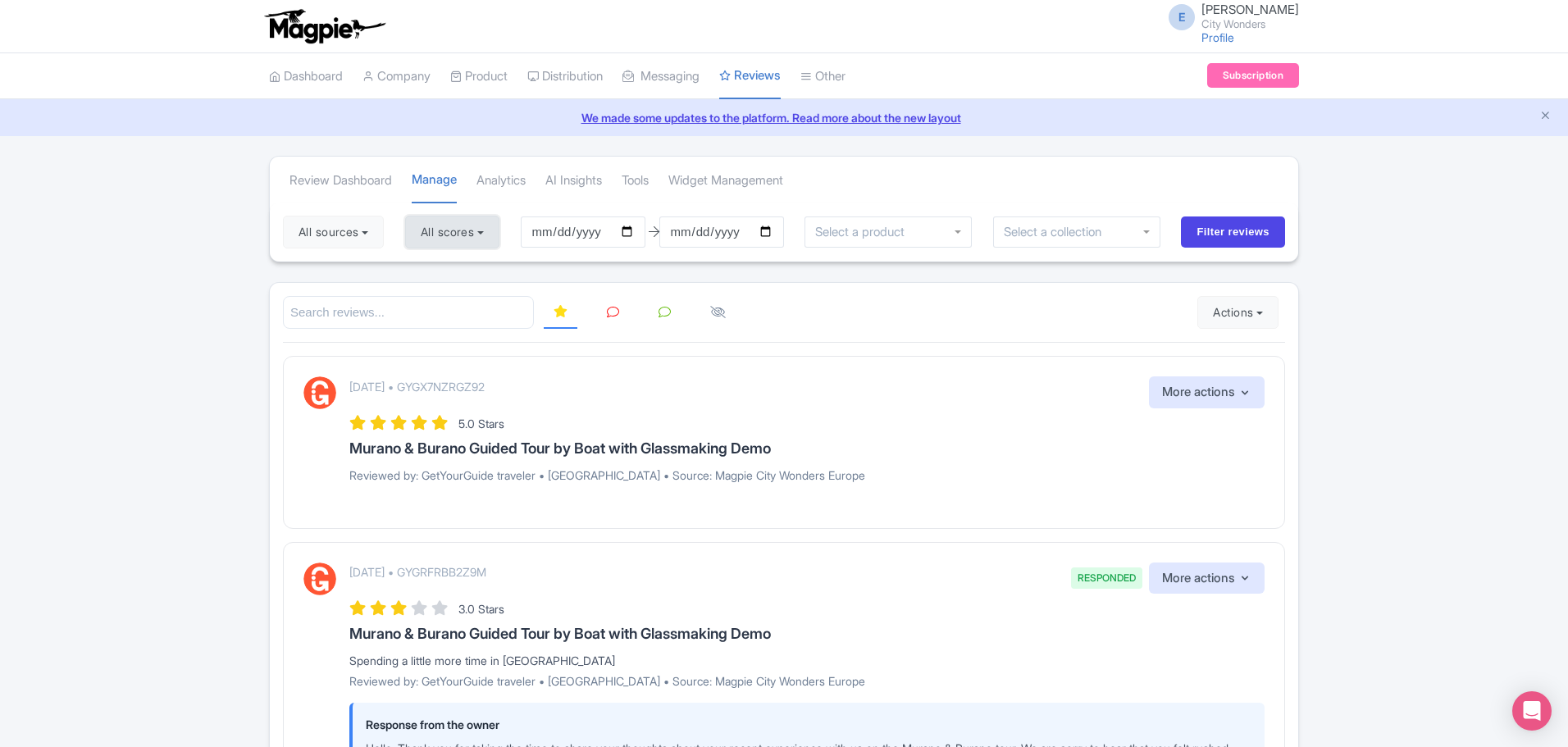
click at [465, 241] on button "All scores" at bounding box center [451, 232] width 94 height 32
click at [435, 298] on label "4 stars" at bounding box center [453, 296] width 37 height 19
click at [435, 297] on input "4 stars" at bounding box center [440, 291] width 10 height 10
checkbox input "false"
click at [420, 322] on div "5 stars 4 stars 3 stars 2 stars 1 star" at bounding box center [483, 322] width 157 height 144
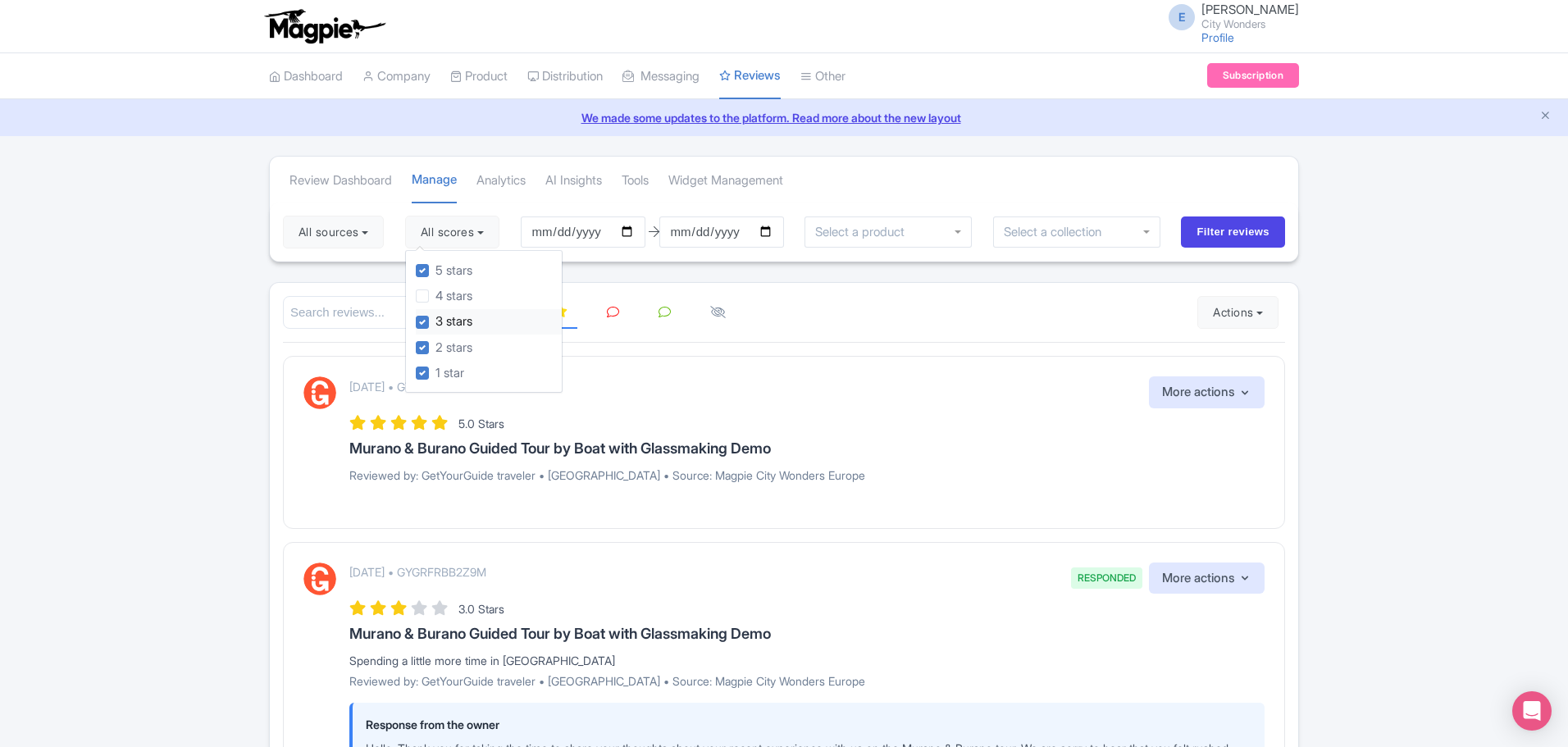
click at [435, 317] on label "3 stars" at bounding box center [453, 322] width 37 height 19
click at [435, 317] on input "3 stars" at bounding box center [440, 317] width 10 height 10
checkbox input "false"
click at [435, 351] on label "2 stars" at bounding box center [453, 348] width 37 height 19
click at [435, 348] on input "2 stars" at bounding box center [440, 343] width 10 height 10
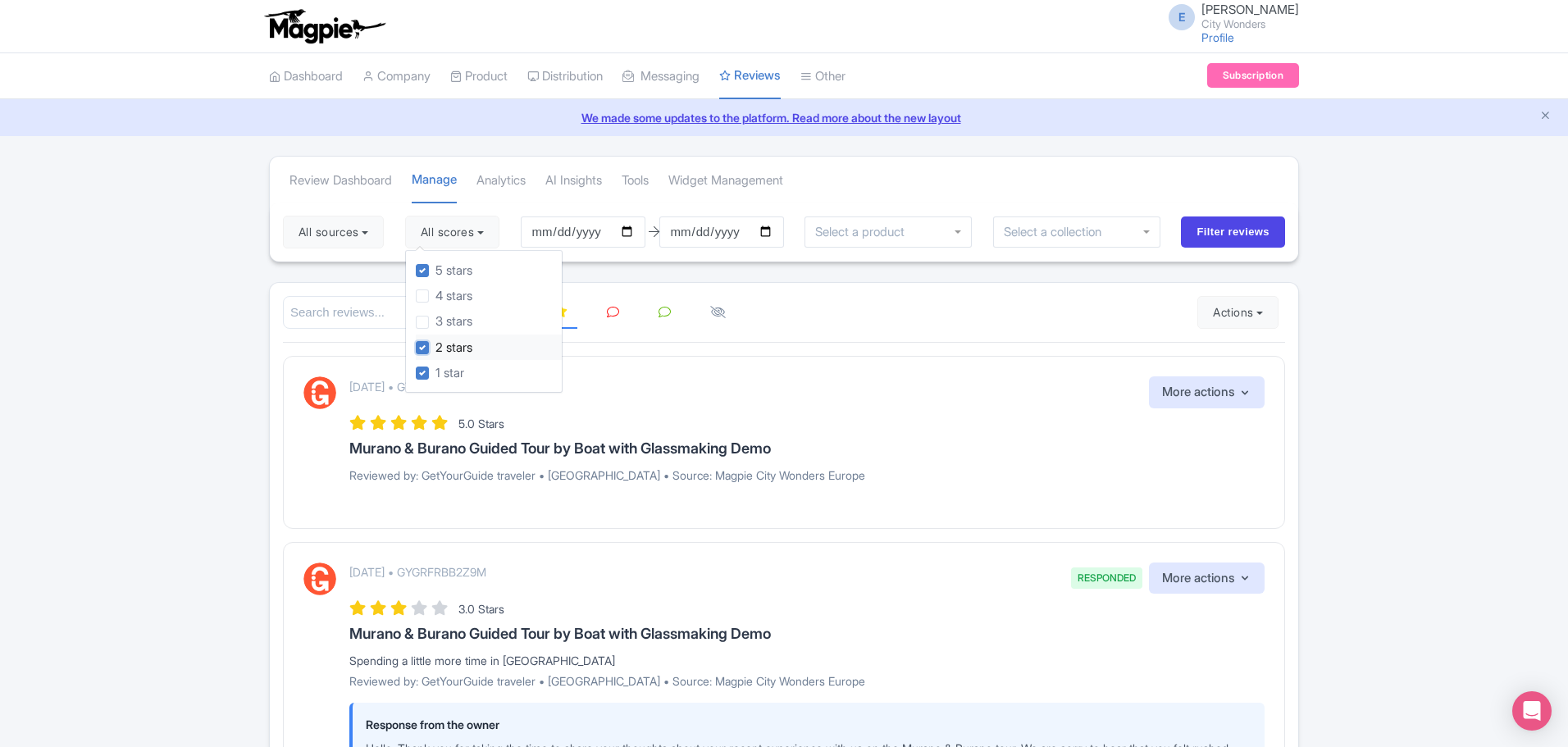
checkbox input "false"
click at [435, 372] on label "1 star" at bounding box center [449, 373] width 29 height 19
click at [435, 372] on input "1 star" at bounding box center [440, 368] width 10 height 10
checkbox input "false"
click at [355, 234] on button "All sources" at bounding box center [333, 232] width 101 height 32
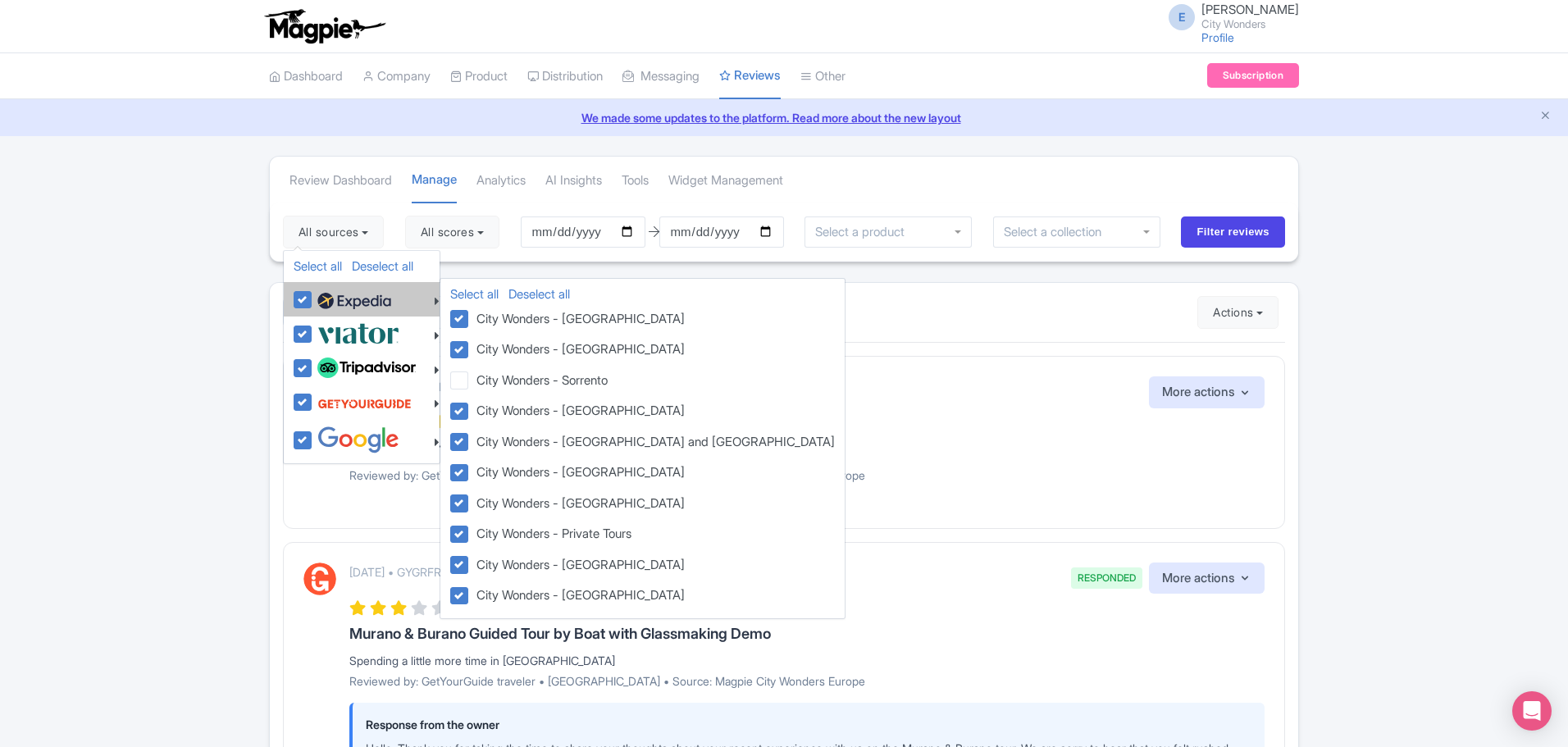
click at [354, 306] on img at bounding box center [354, 301] width 74 height 25
click at [324, 296] on input "checkbox" at bounding box center [318, 290] width 10 height 10
checkbox input "false"
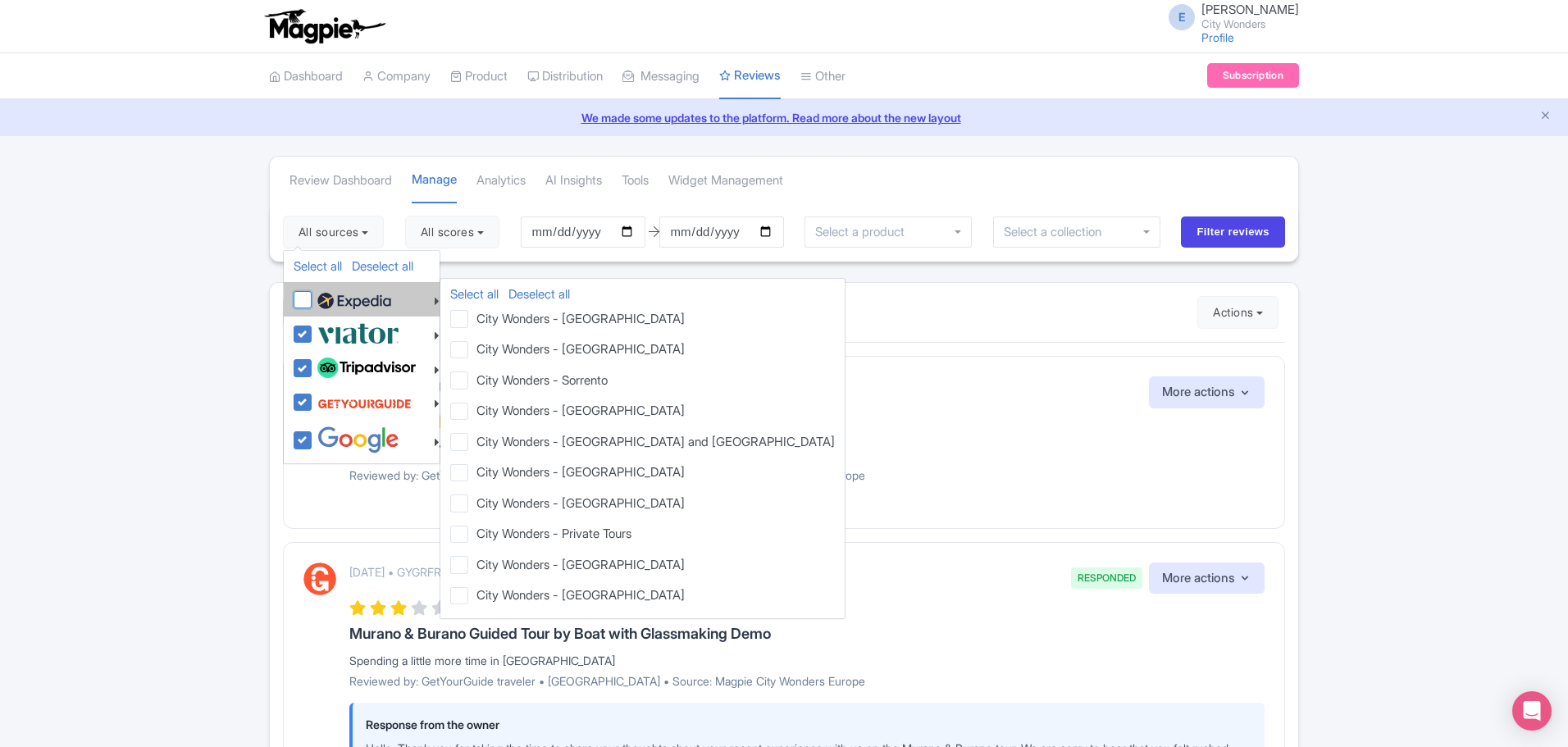
checkbox input "false"
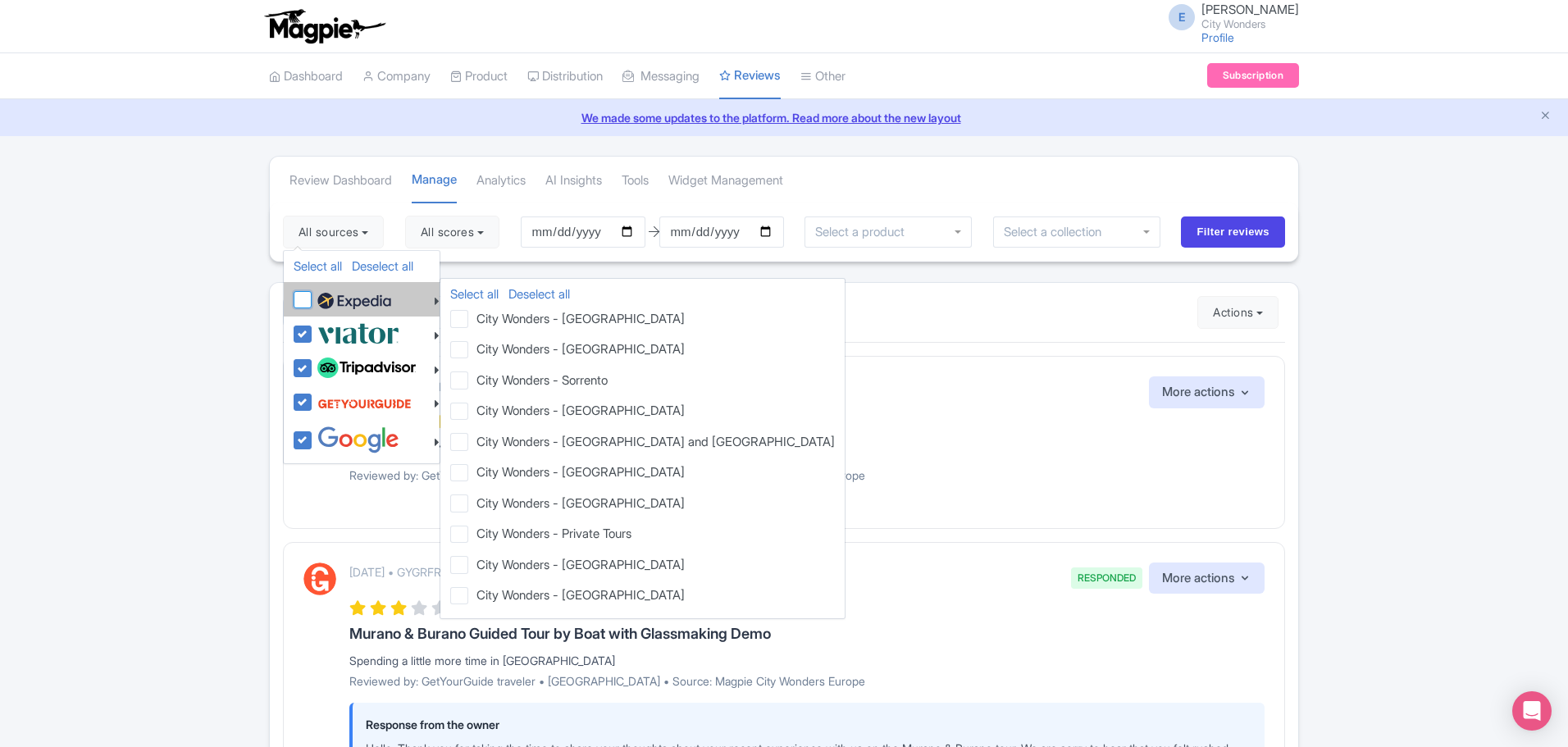
checkbox input "false"
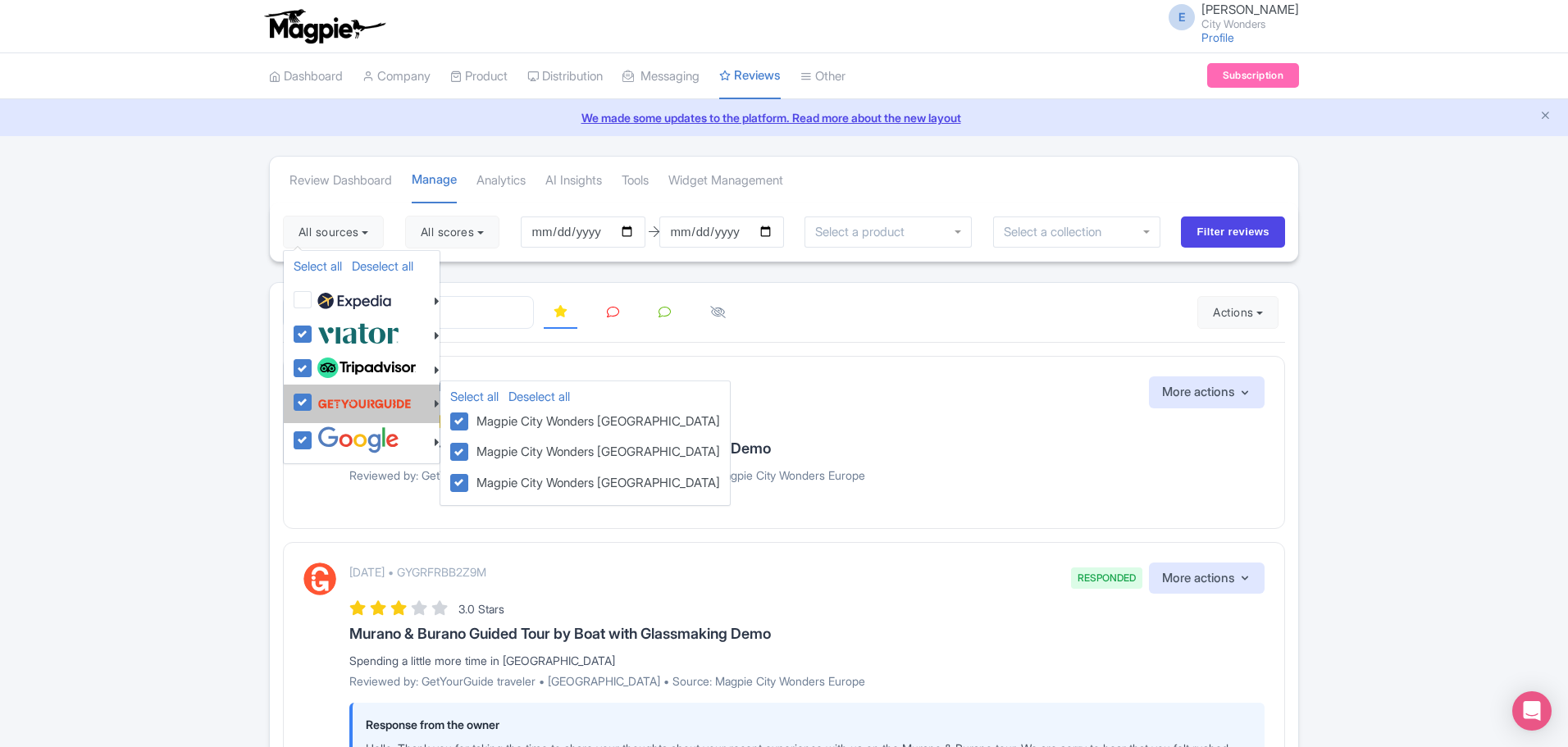
click at [313, 407] on label at bounding box center [362, 403] width 98 height 31
click at [313, 399] on input "checkbox" at bounding box center [318, 392] width 10 height 10
checkbox input "false"
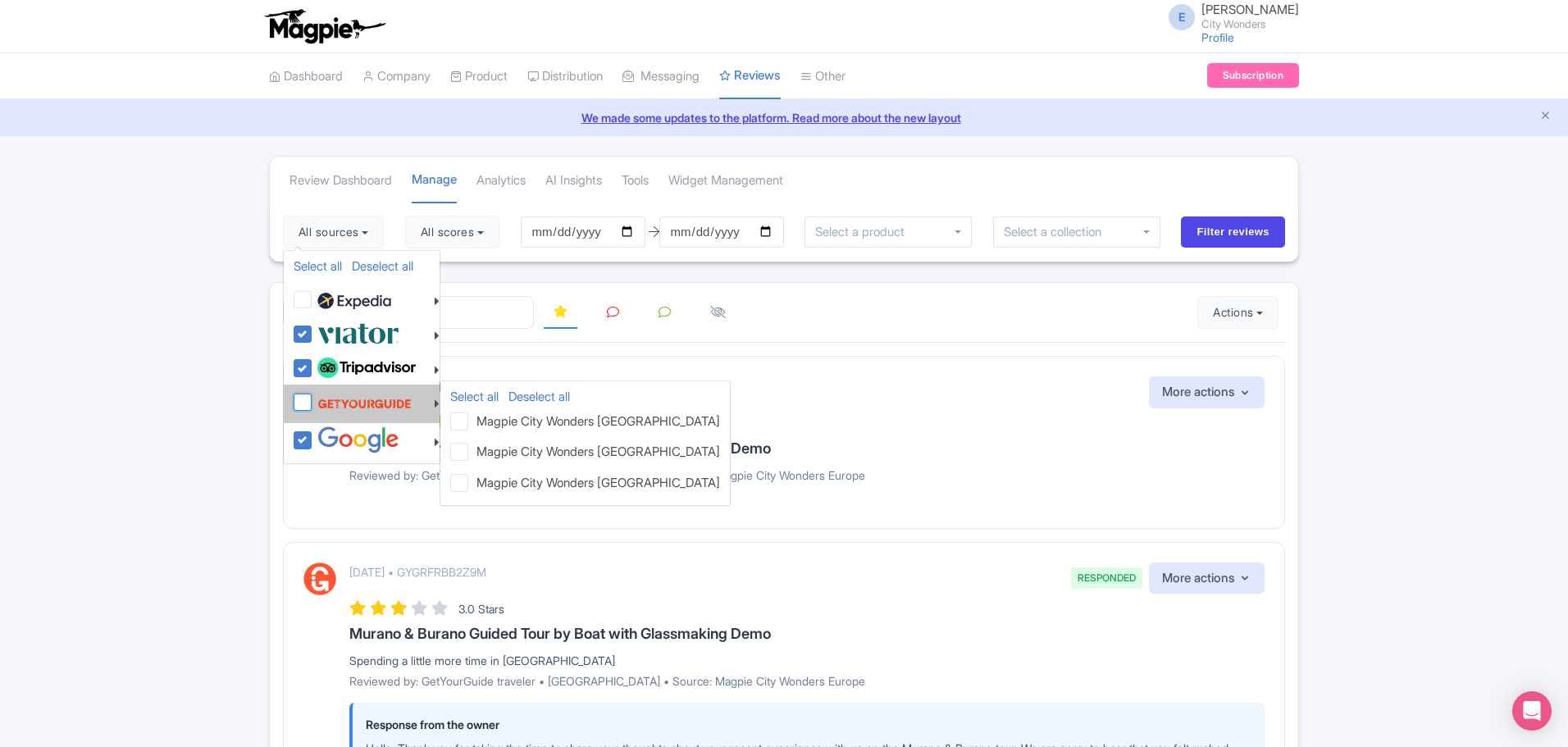
checkbox input "false"
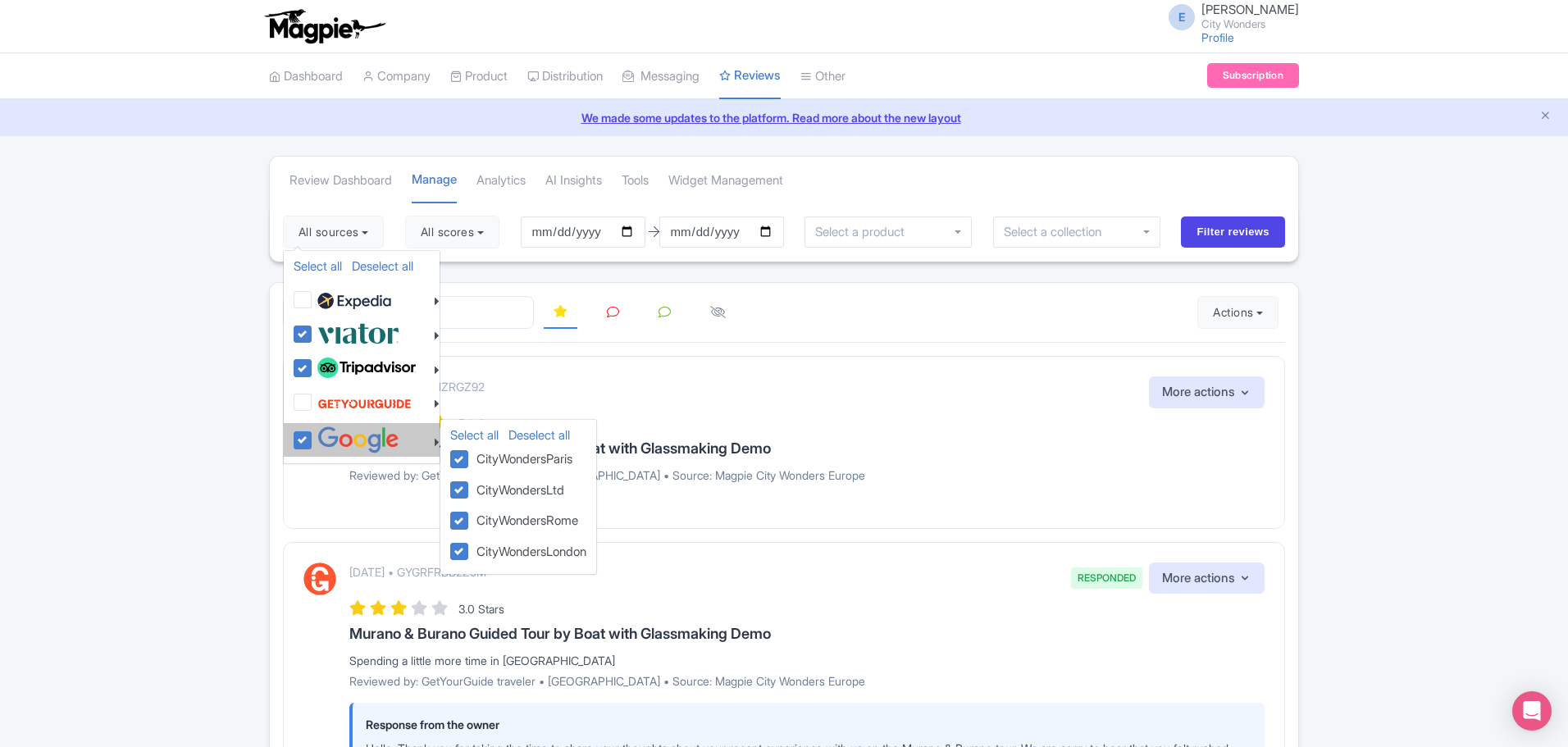
click at [313, 434] on label at bounding box center [356, 440] width 86 height 27
click at [313, 434] on input "checkbox" at bounding box center [318, 431] width 10 height 10
checkbox input "false"
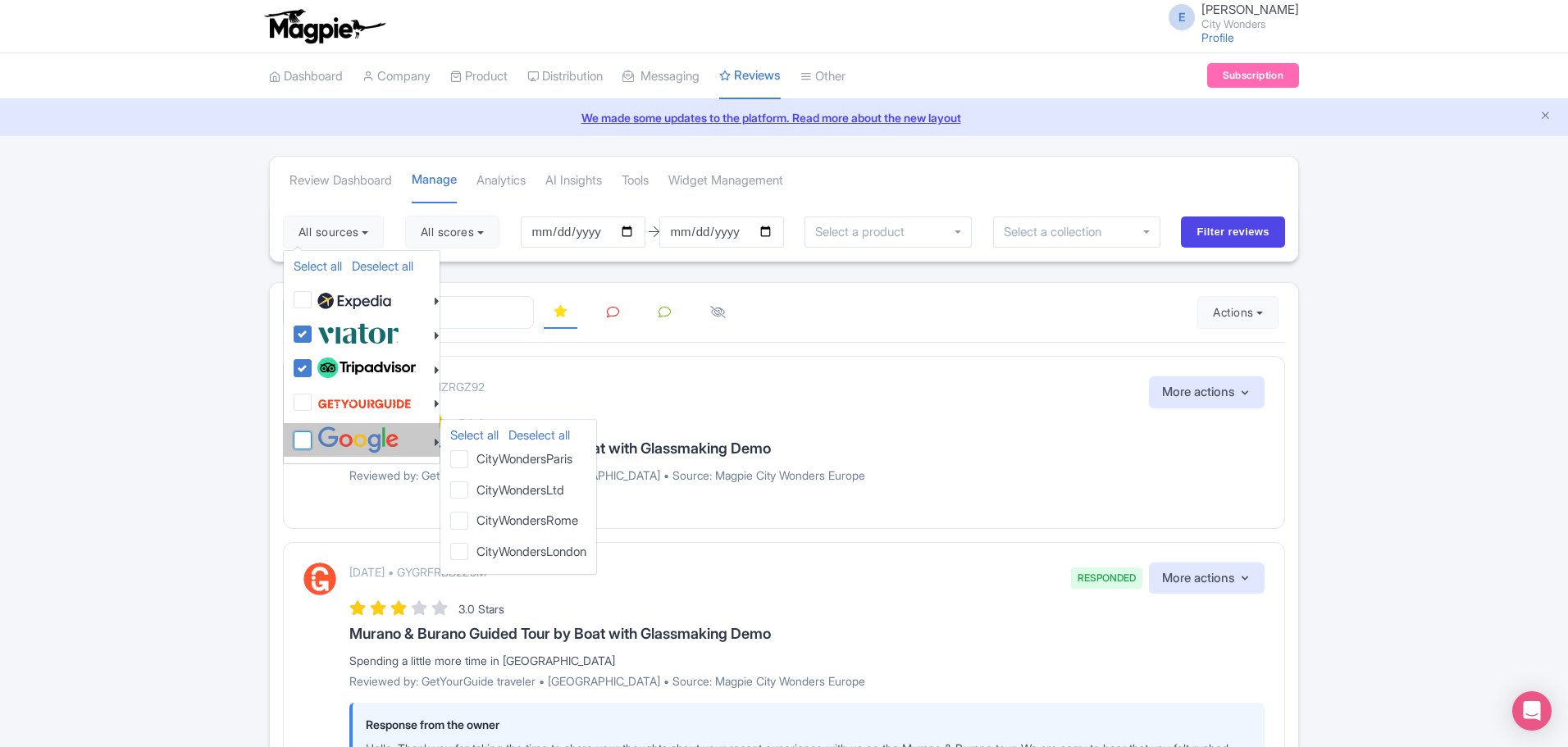
checkbox input "false"
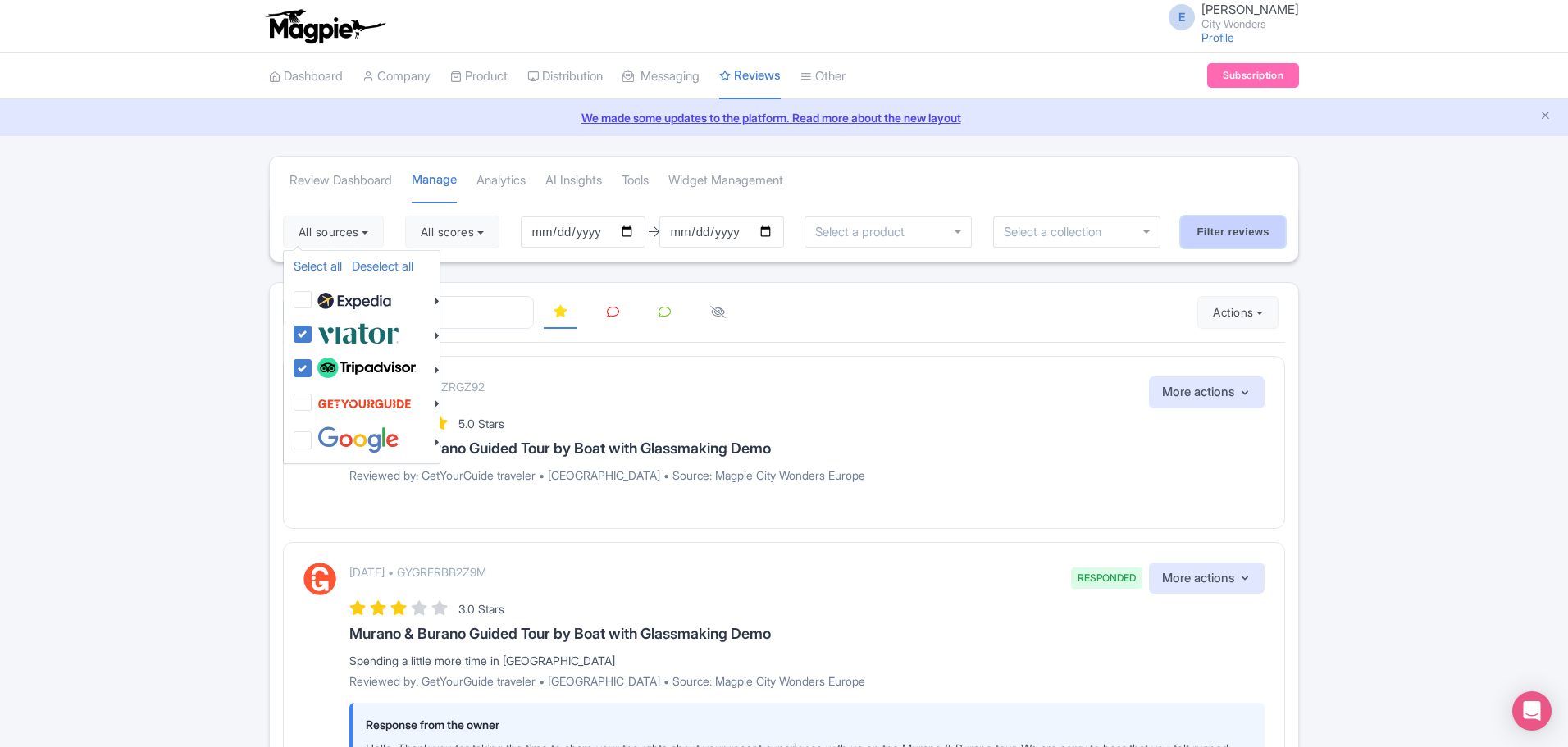
click at [1198, 239] on input "Filter reviews" at bounding box center [1232, 231] width 104 height 31
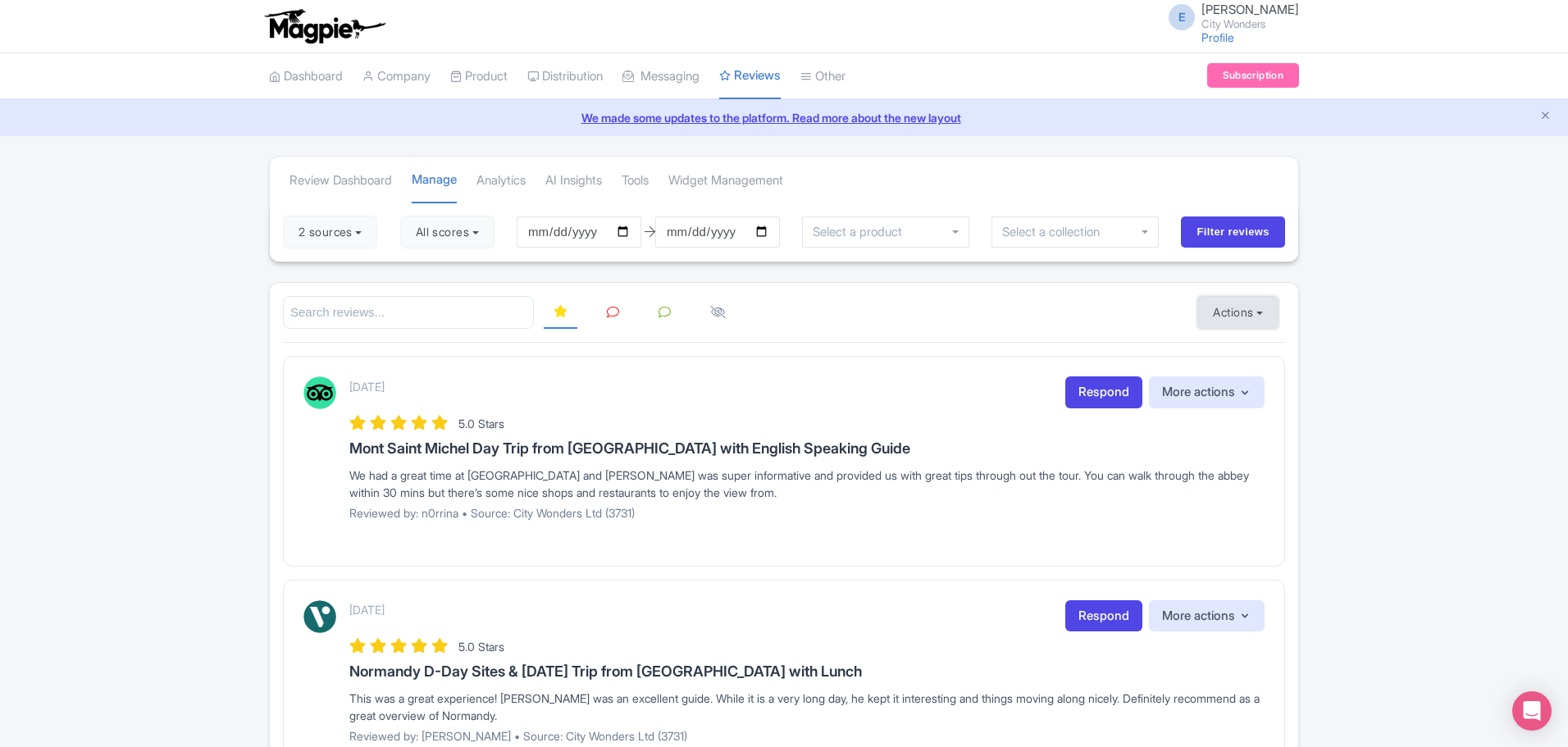
click at [1241, 308] on button "Actions" at bounding box center [1237, 312] width 81 height 32
click at [1234, 381] on link "Download Reviews" at bounding box center [1294, 382] width 192 height 26
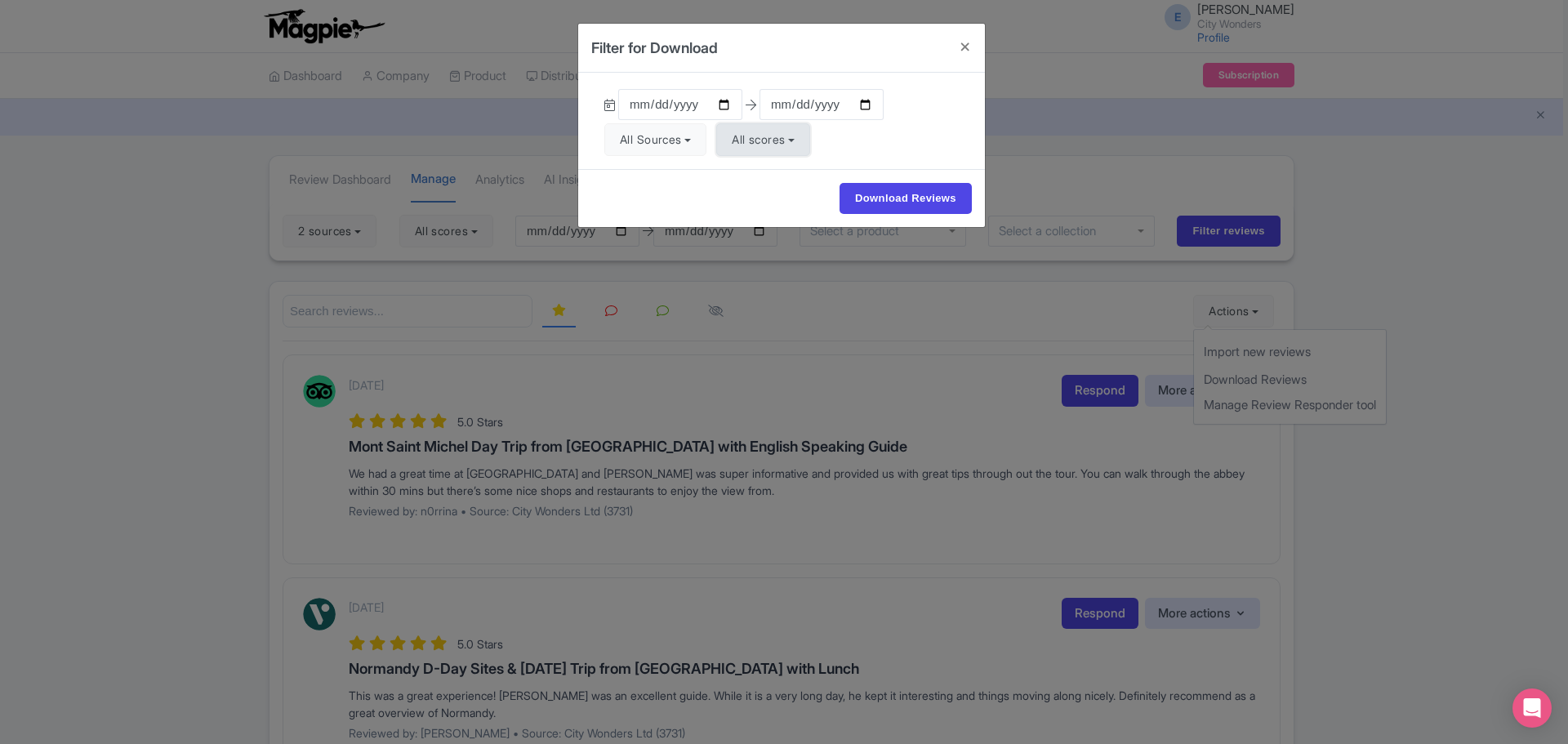
click at [770, 135] on button "All scores" at bounding box center [762, 139] width 94 height 32
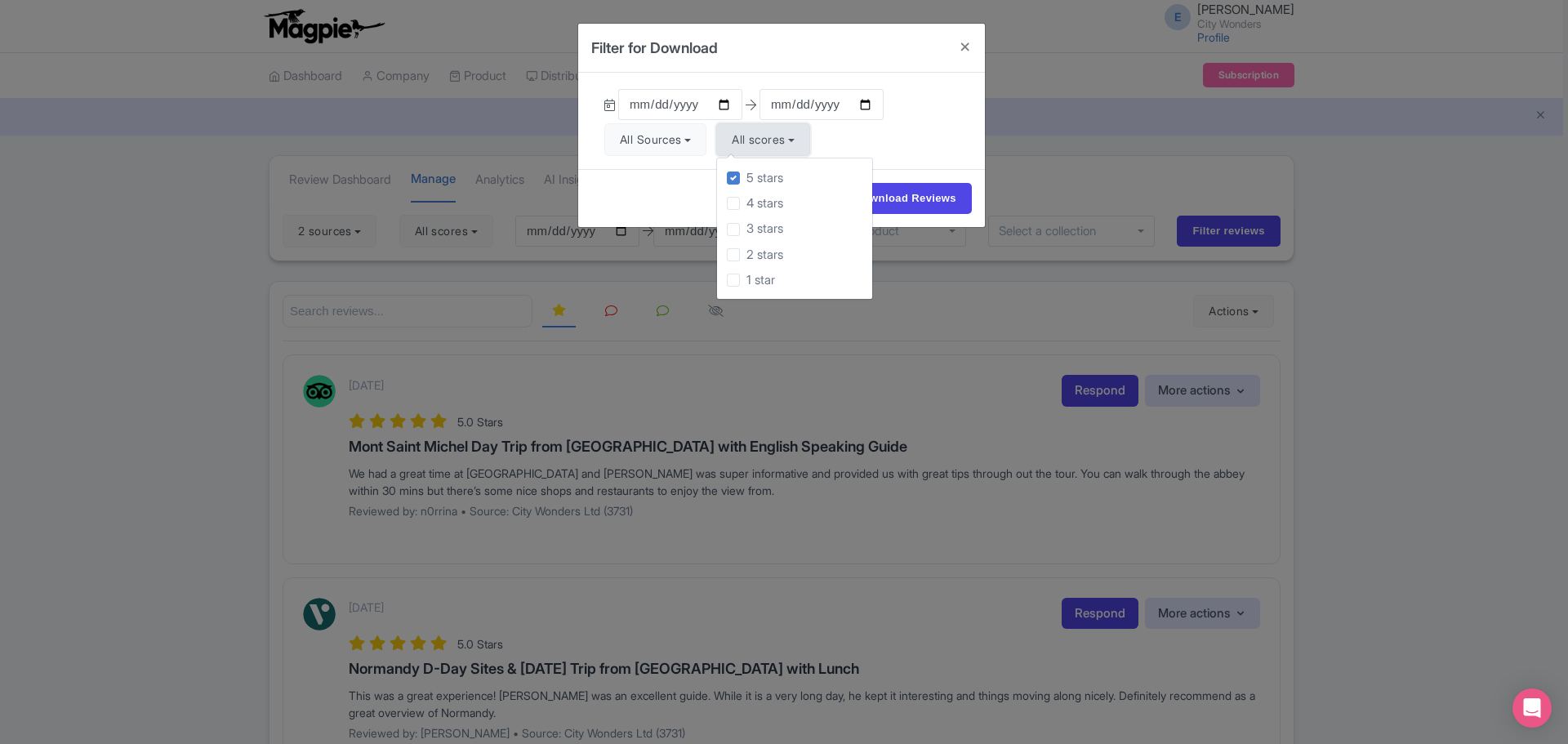
click at [771, 135] on button "All scores" at bounding box center [762, 139] width 94 height 32
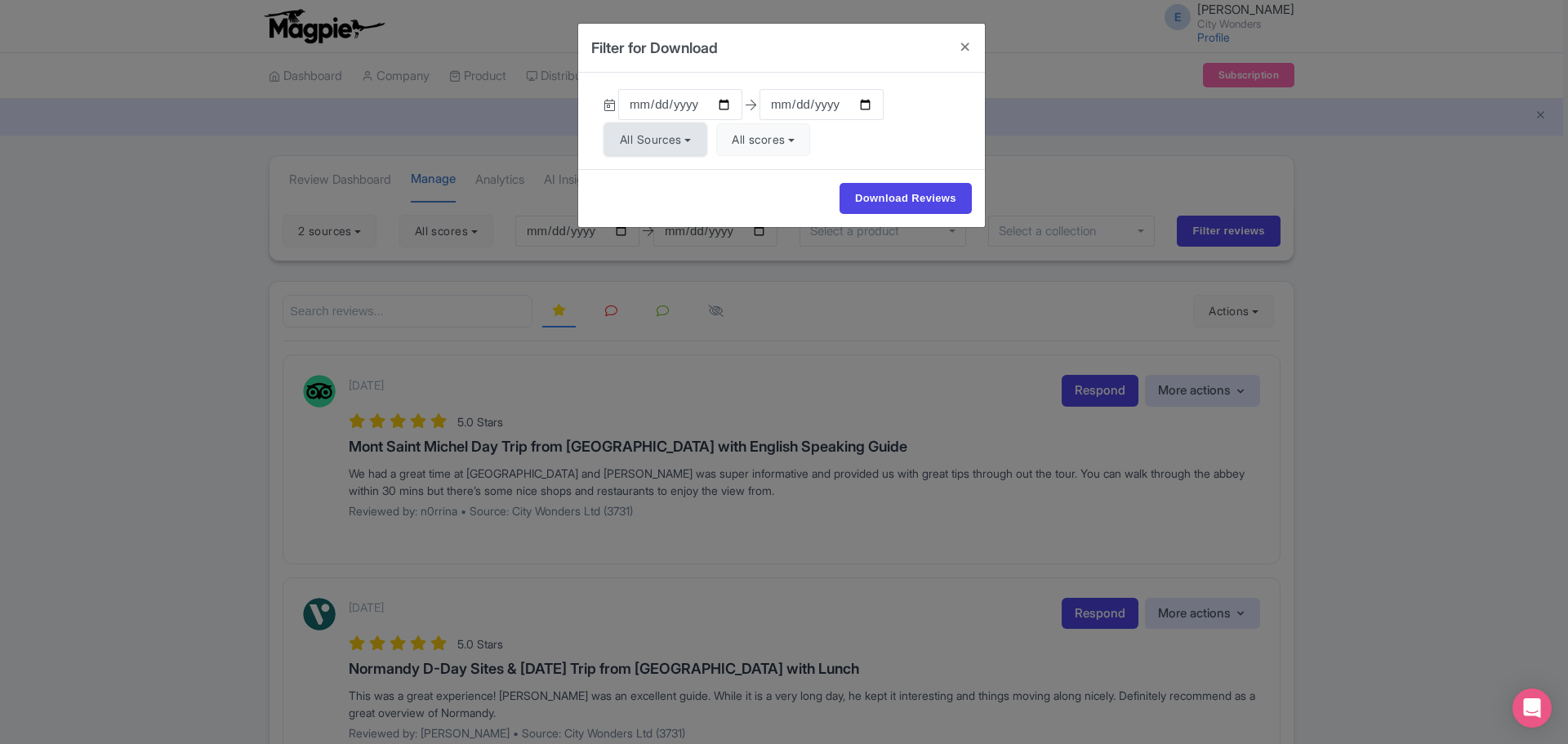
click at [660, 145] on button "All Sources" at bounding box center [655, 139] width 102 height 32
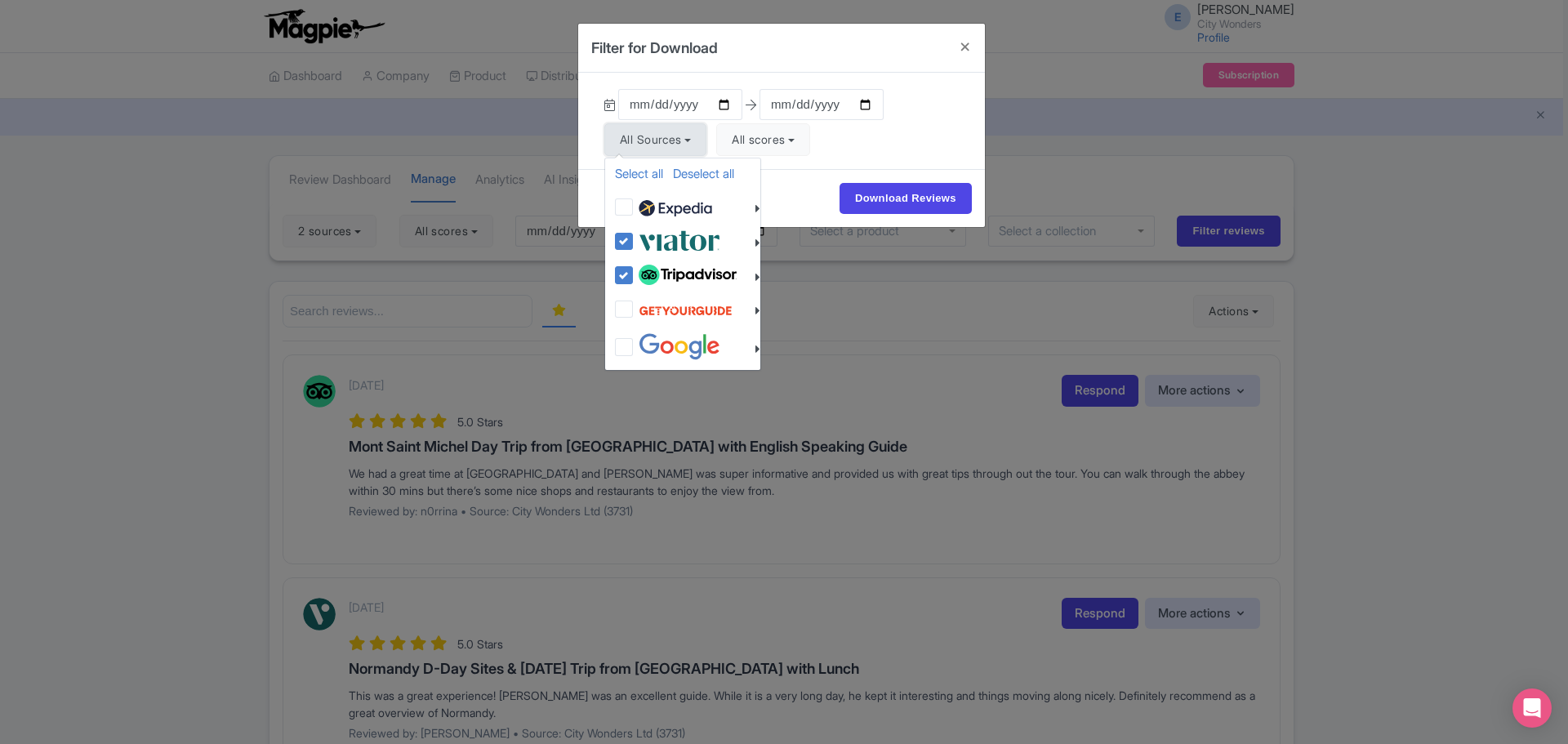
click at [660, 145] on button "All Sources" at bounding box center [655, 139] width 102 height 32
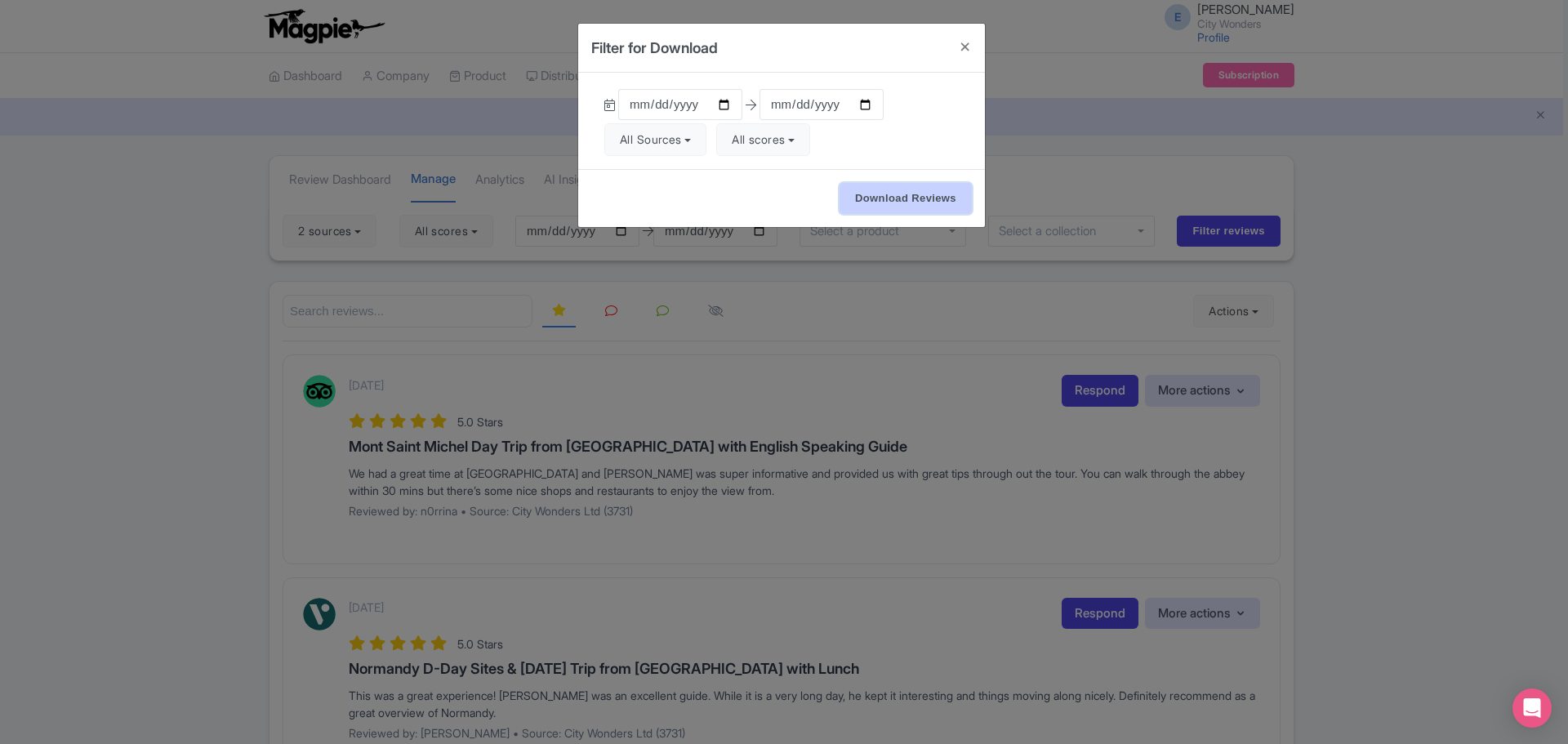
click at [915, 211] on input "Download Reviews" at bounding box center [905, 198] width 133 height 31
